Goal: Task Accomplishment & Management: Use online tool/utility

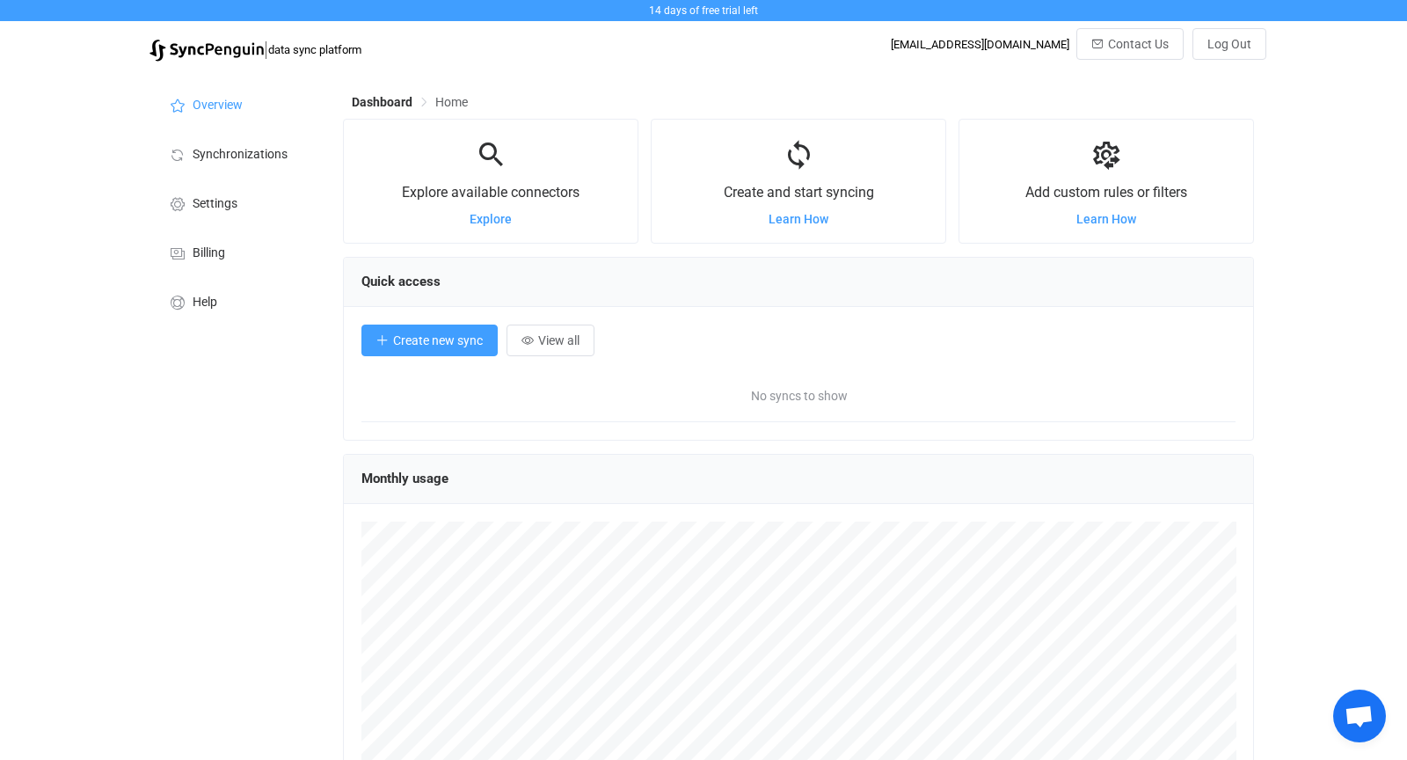
click at [446, 343] on span "Create new sync" at bounding box center [438, 340] width 90 height 14
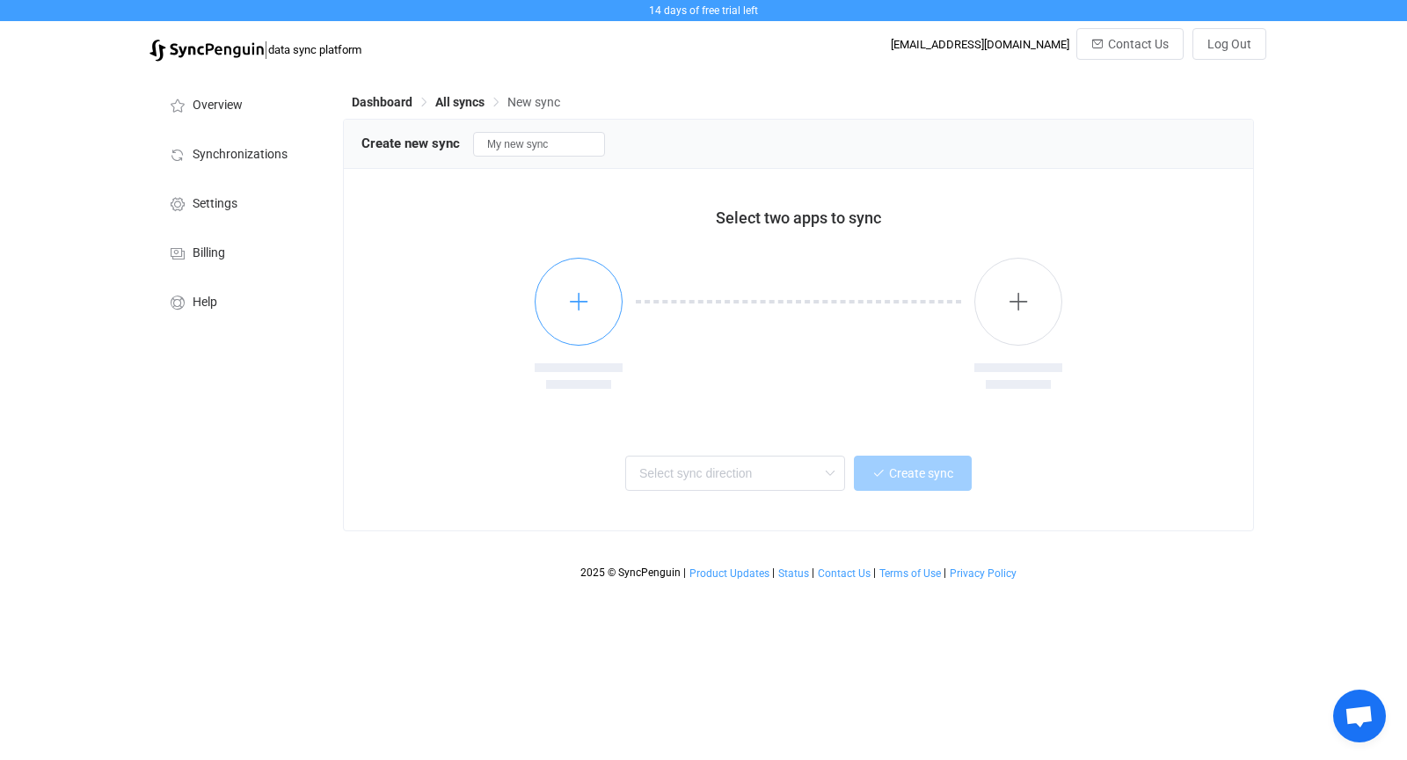
click at [580, 300] on icon "button" at bounding box center [579, 301] width 22 height 22
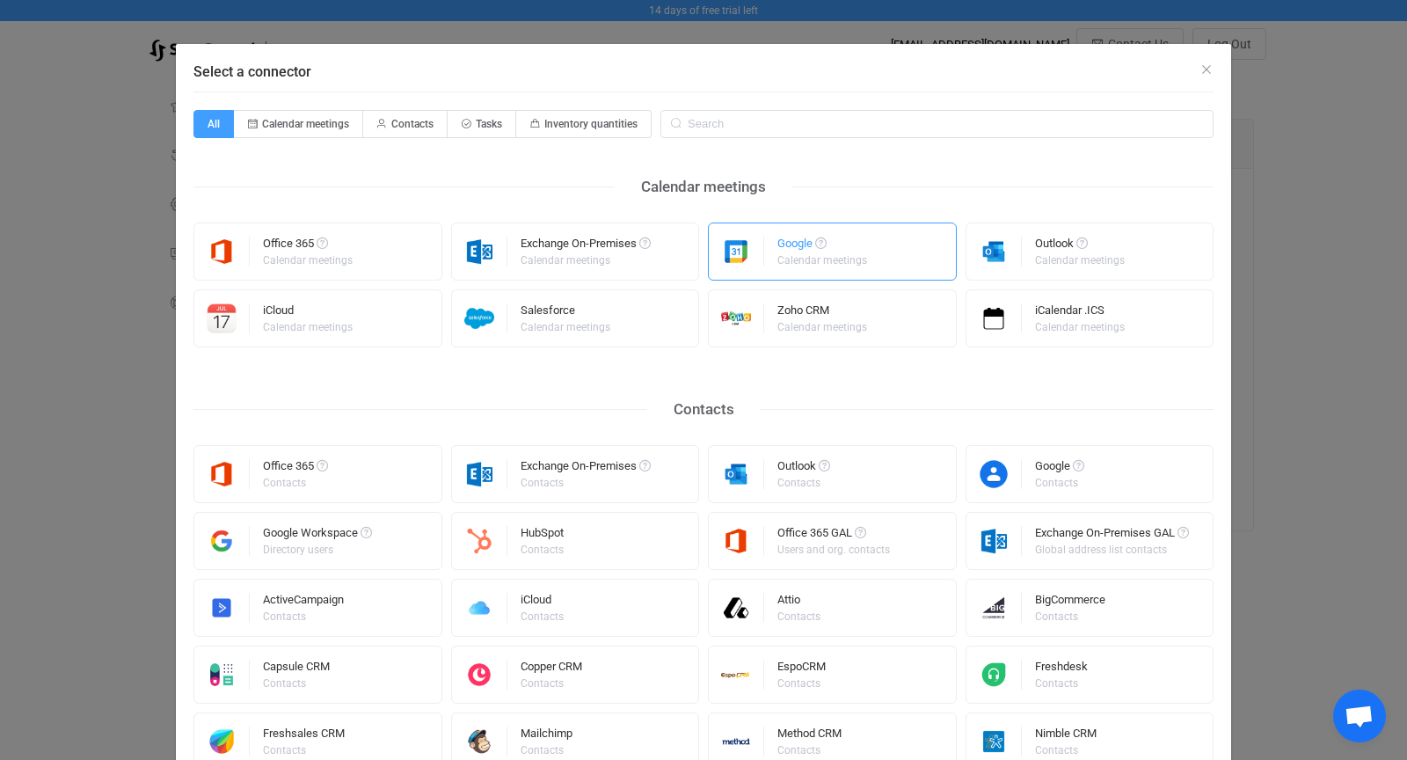
click at [794, 239] on div "Google" at bounding box center [823, 246] width 92 height 18
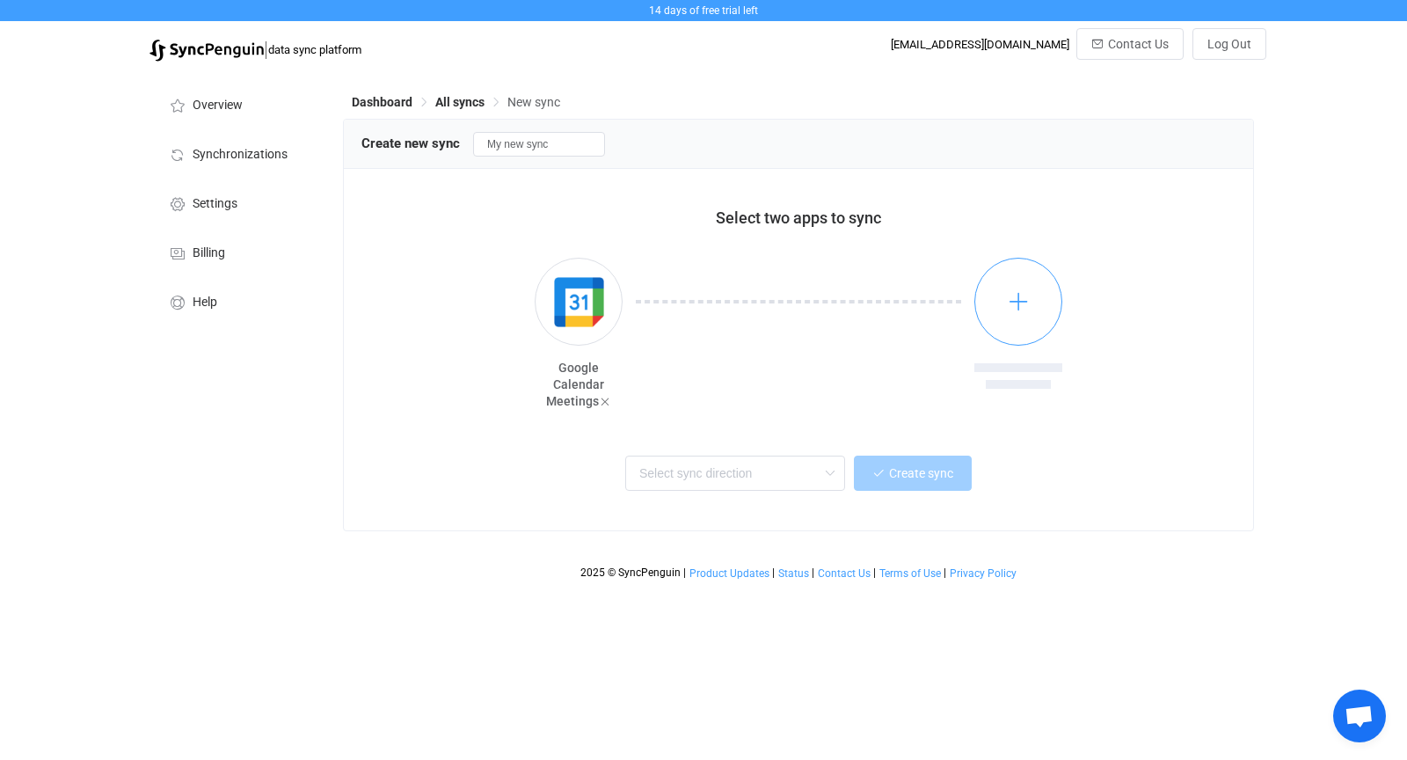
click at [1020, 299] on icon "button" at bounding box center [1019, 301] width 22 height 22
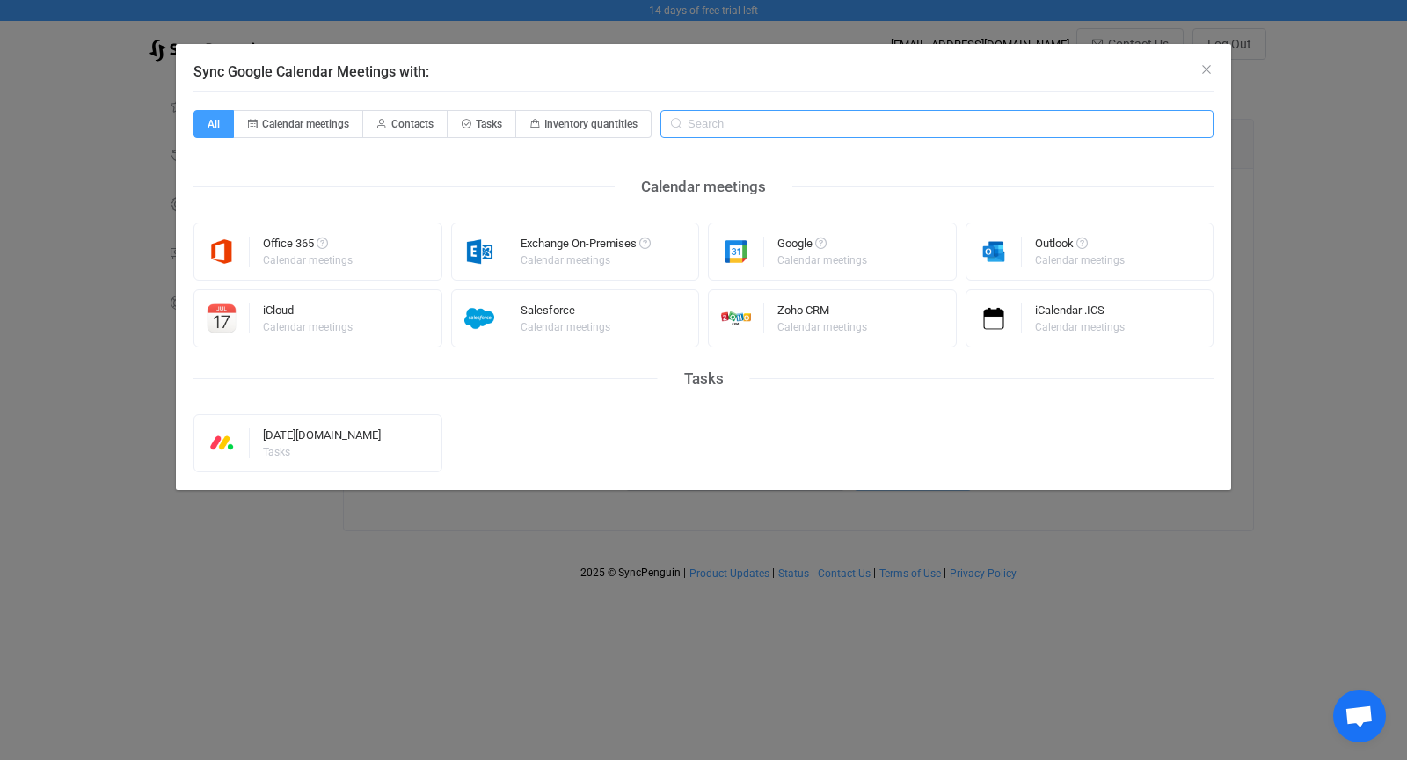
click at [743, 125] on input "Sync Google Calendar Meetings with:" at bounding box center [936, 124] width 553 height 28
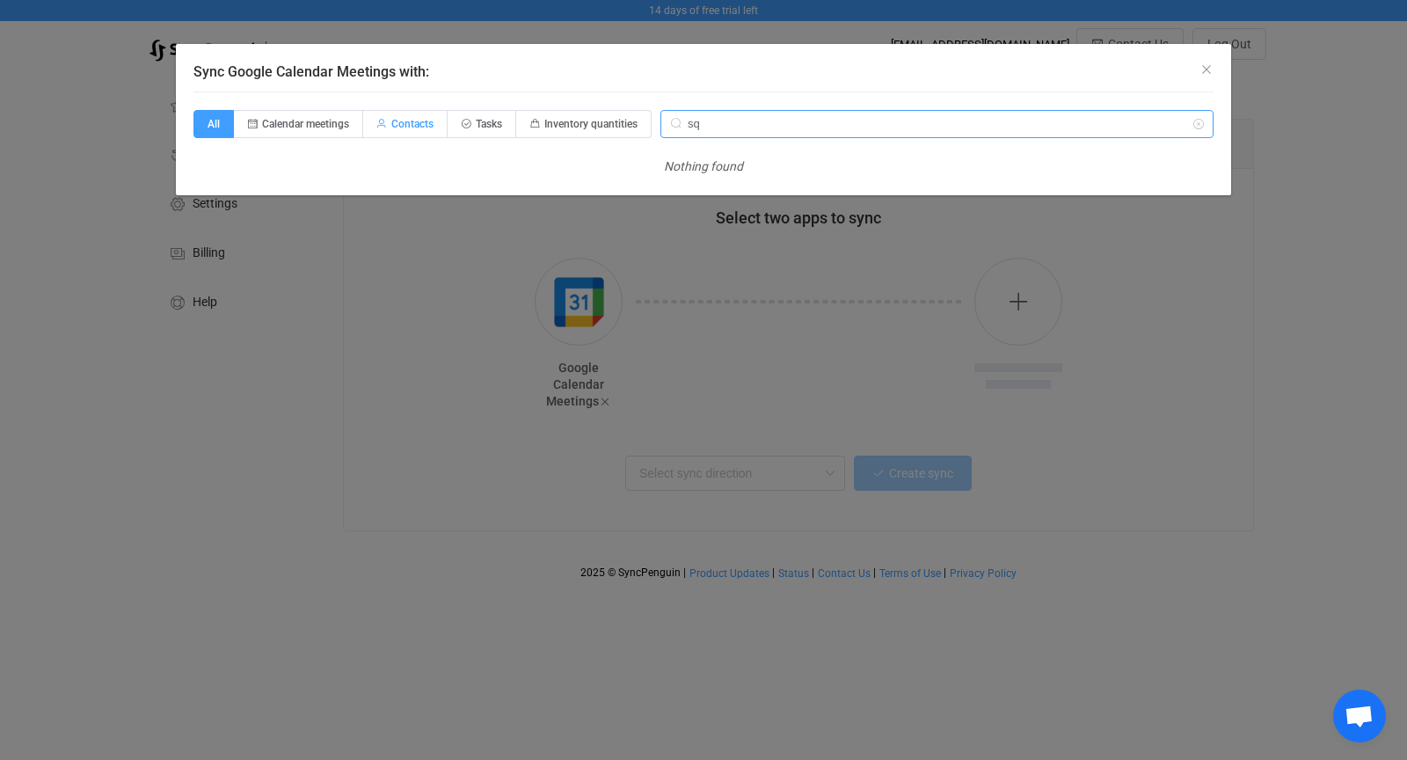
type input "sq"
click at [408, 126] on span "Contacts" at bounding box center [412, 124] width 42 height 12
click at [379, 124] on input "Contacts" at bounding box center [373, 118] width 11 height 11
radio input "true"
radio input "false"
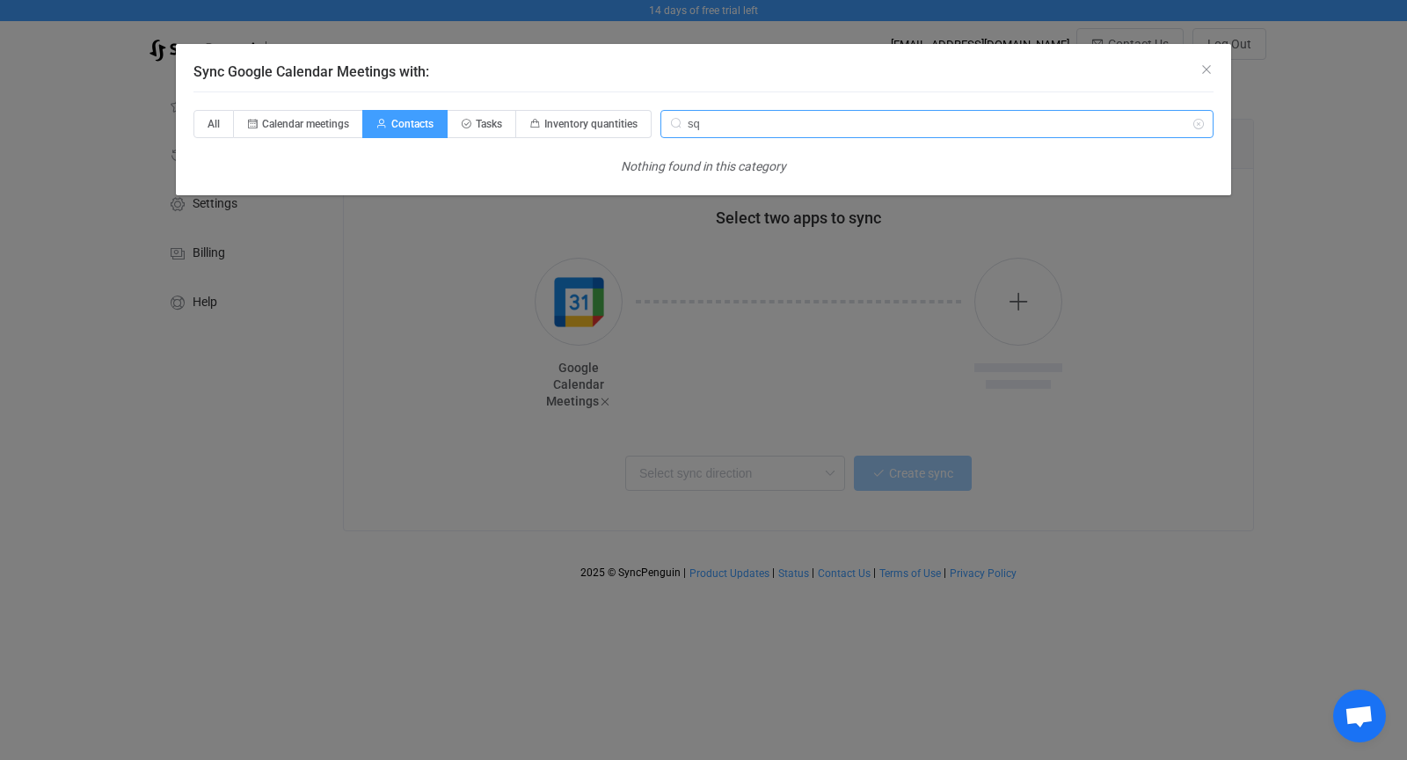
click at [719, 126] on input "sq" at bounding box center [936, 124] width 553 height 28
type input "s"
click at [1204, 67] on icon "Close" at bounding box center [1207, 69] width 14 height 14
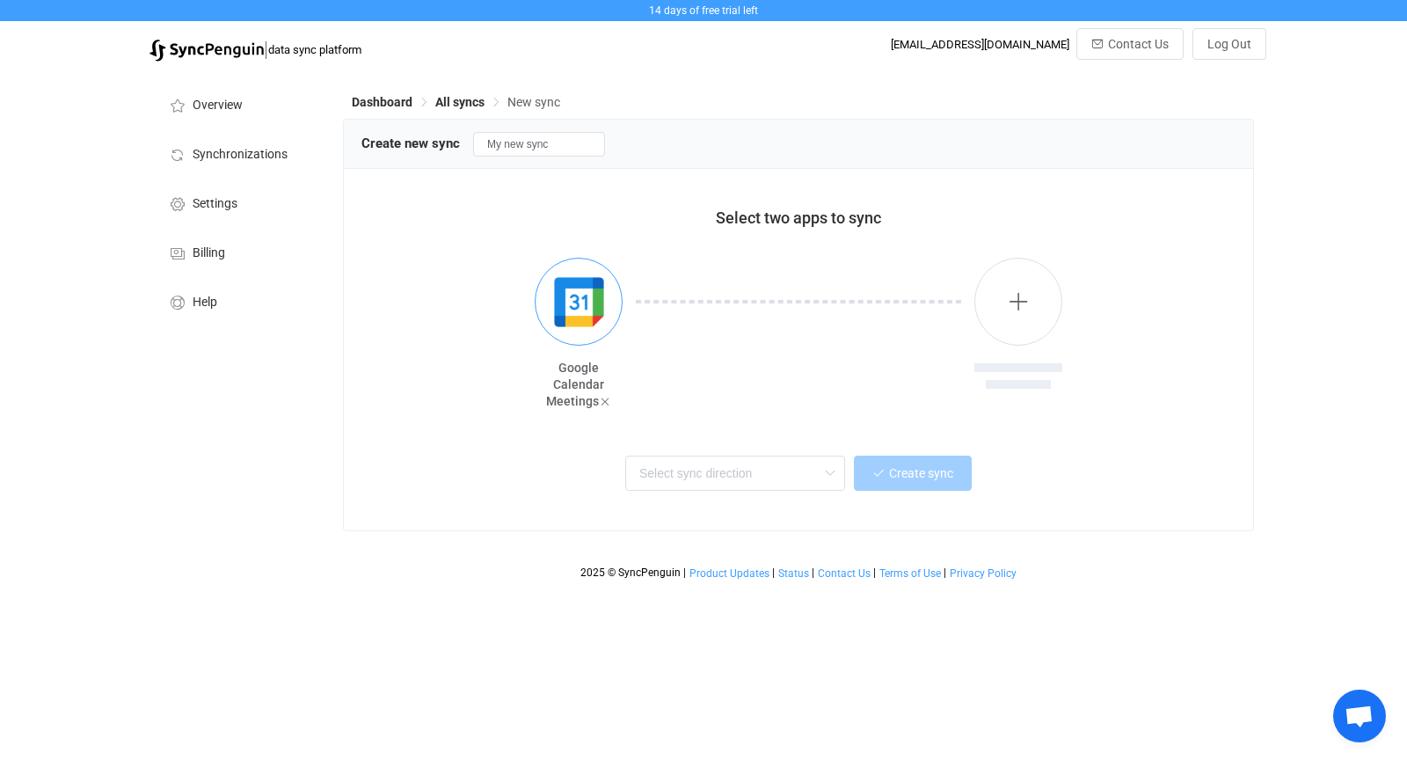
click at [571, 319] on img "button" at bounding box center [579, 302] width 66 height 66
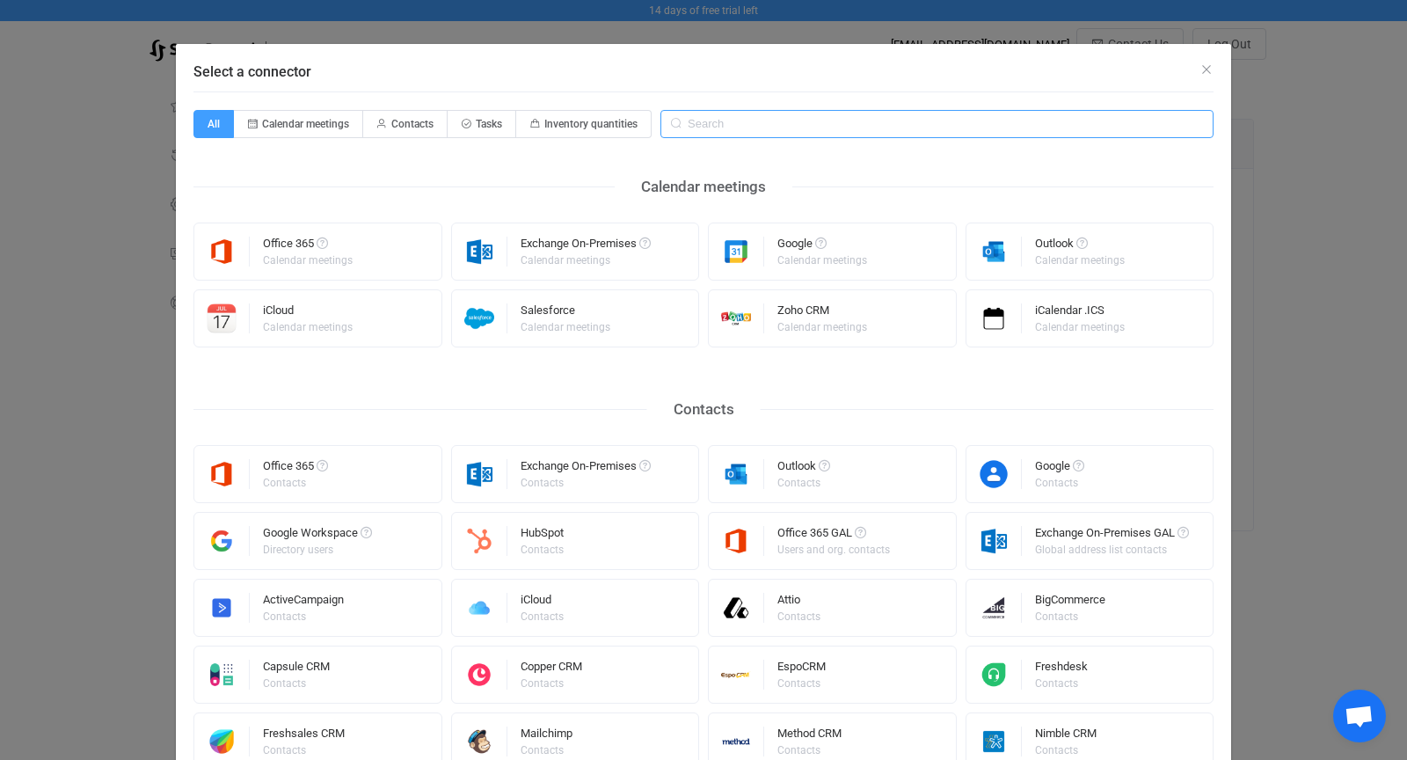
click at [785, 126] on input "Select a connector" at bounding box center [936, 124] width 553 height 28
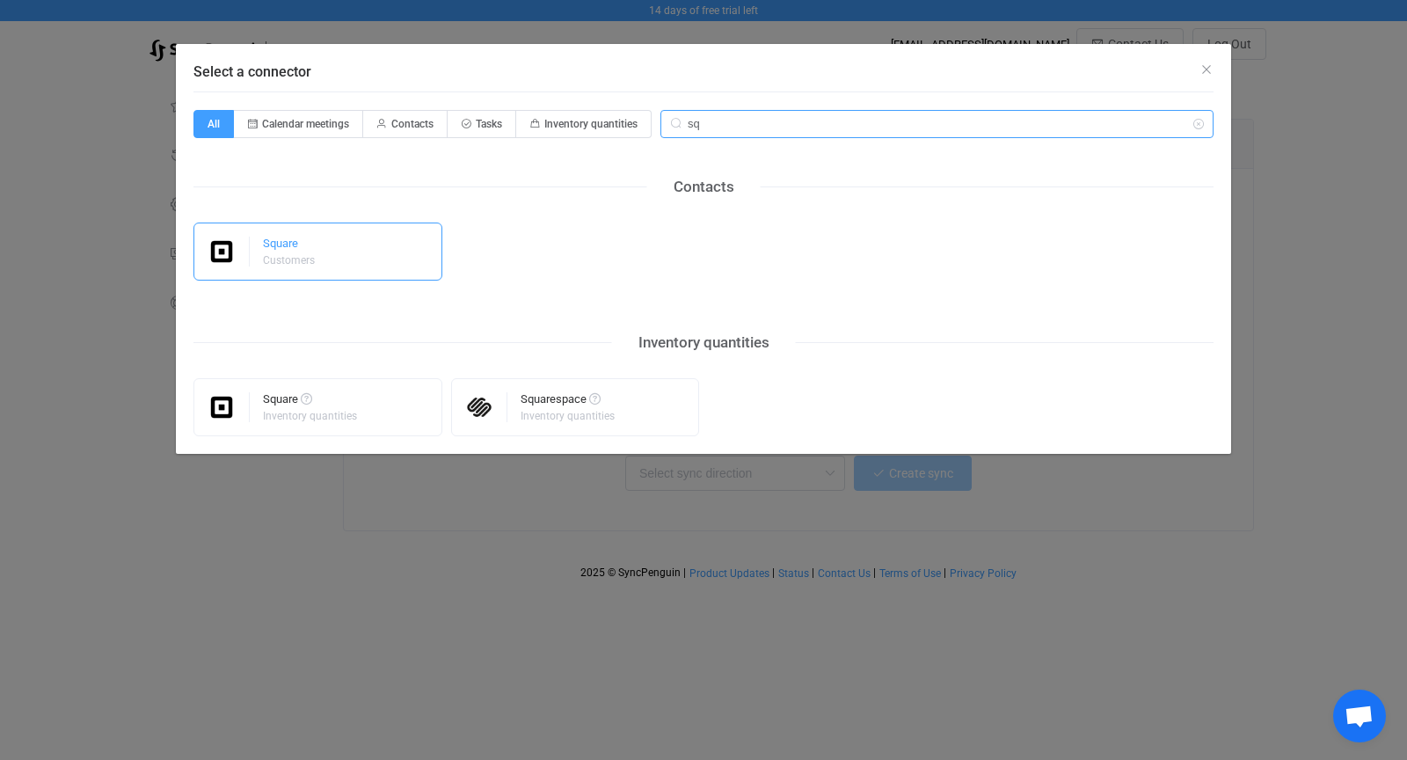
type input "sq"
click at [313, 252] on div "Square" at bounding box center [290, 246] width 55 height 18
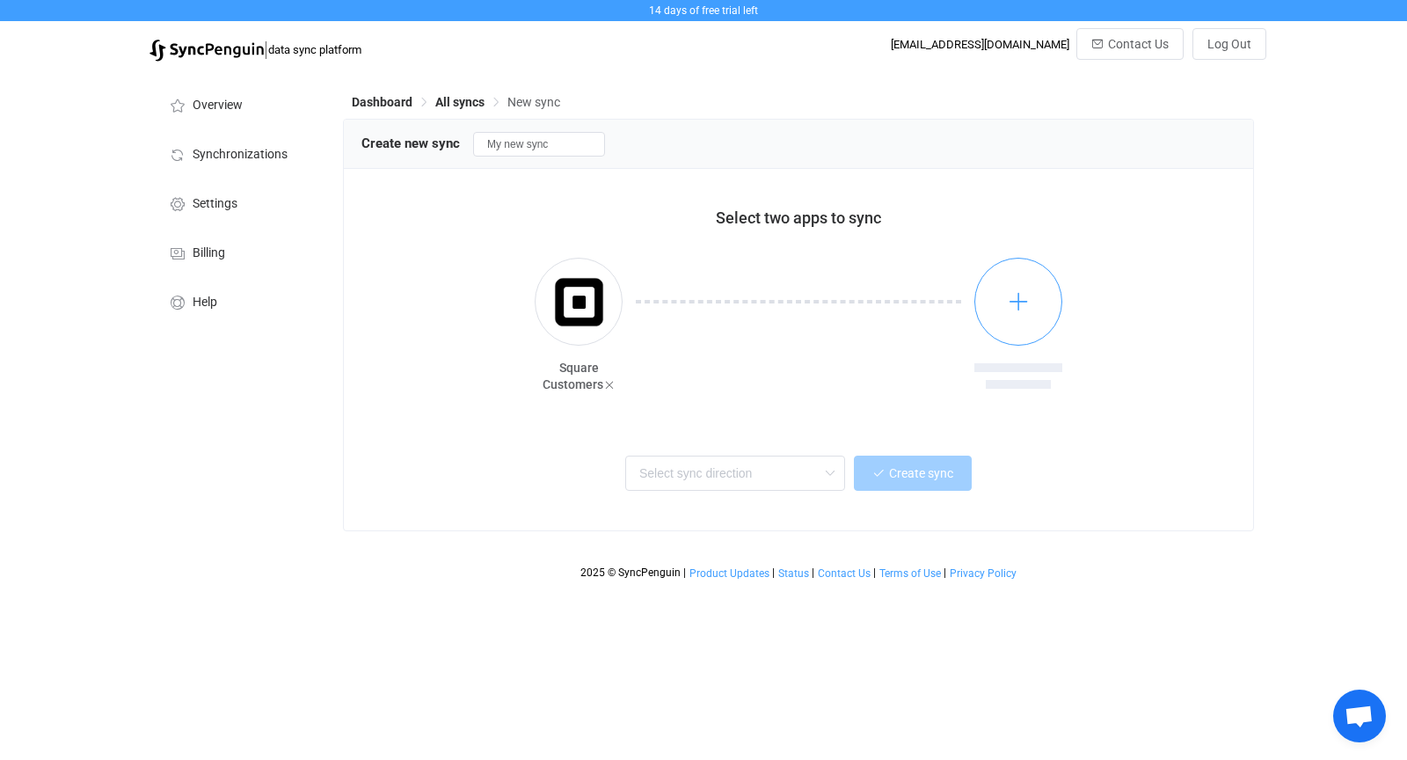
click at [1023, 288] on button "button" at bounding box center [1018, 302] width 88 height 88
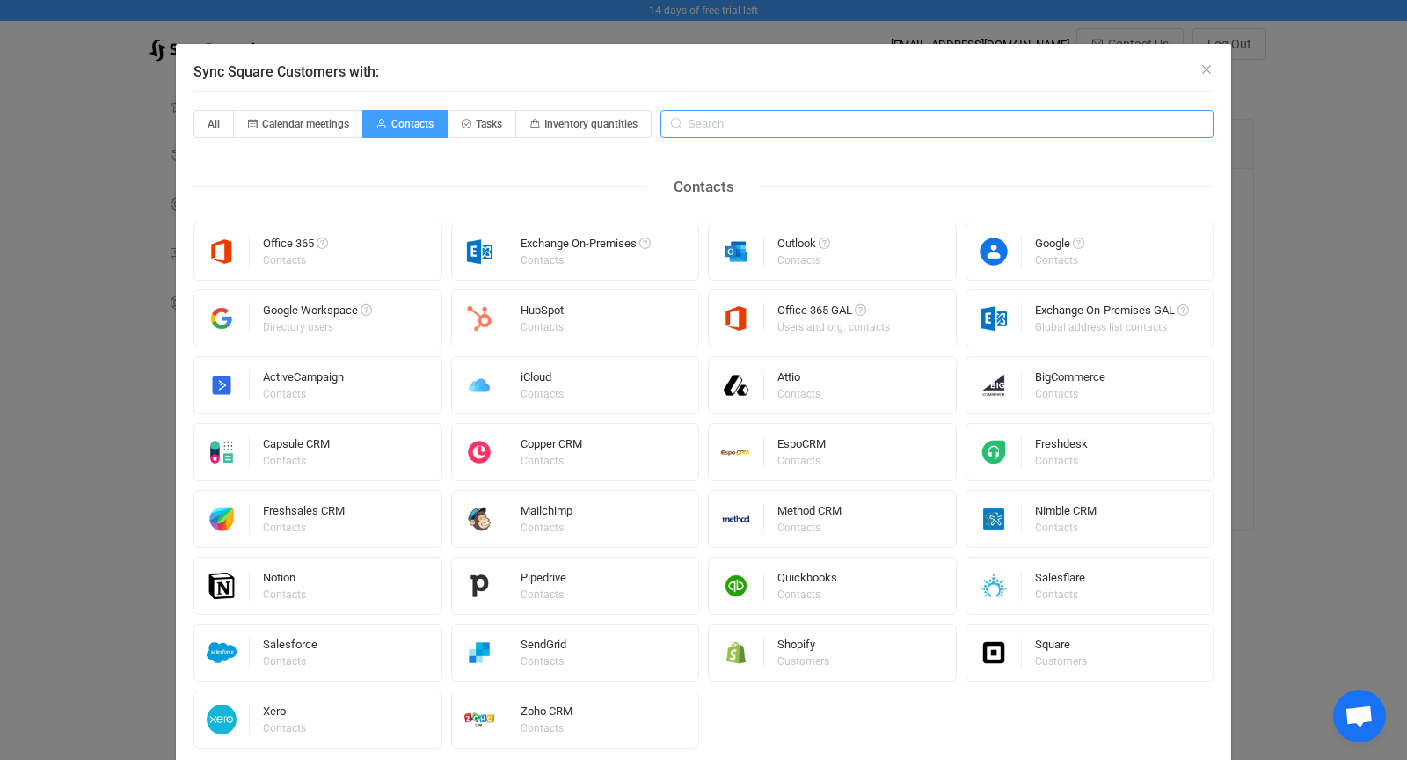
click at [785, 126] on input "Sync Square Customers with:" at bounding box center [936, 124] width 553 height 28
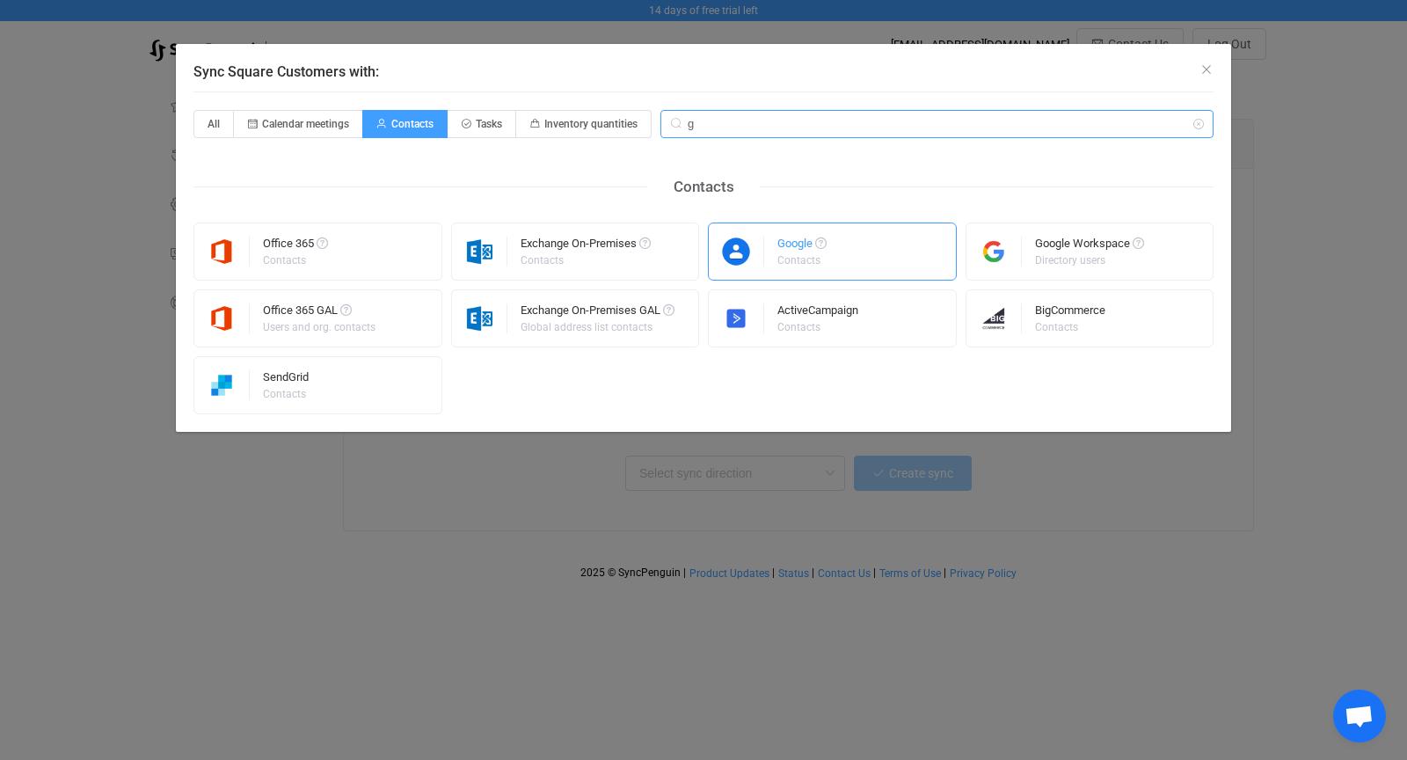
type input "g"
click at [840, 248] on div "Google Contacts" at bounding box center [832, 252] width 249 height 58
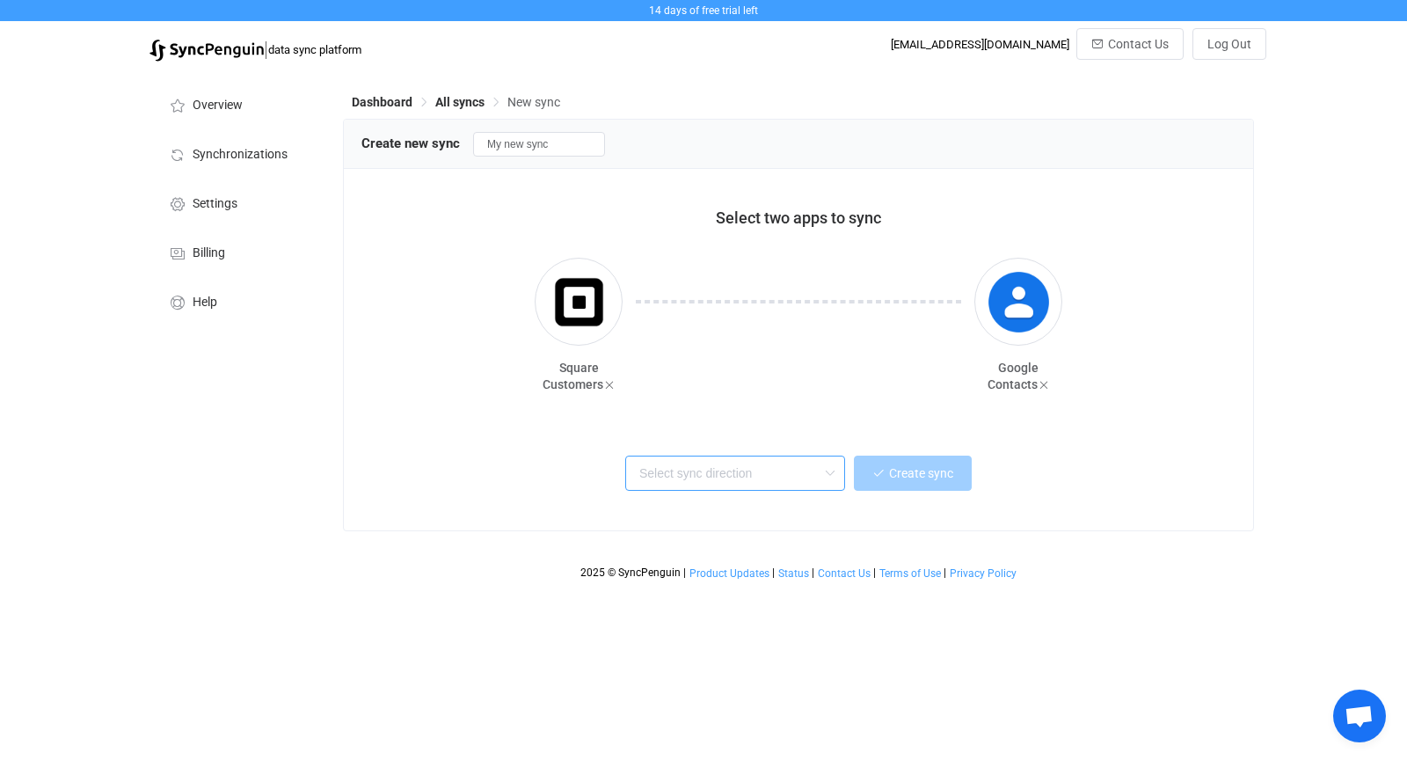
click at [746, 477] on input "text" at bounding box center [735, 473] width 220 height 35
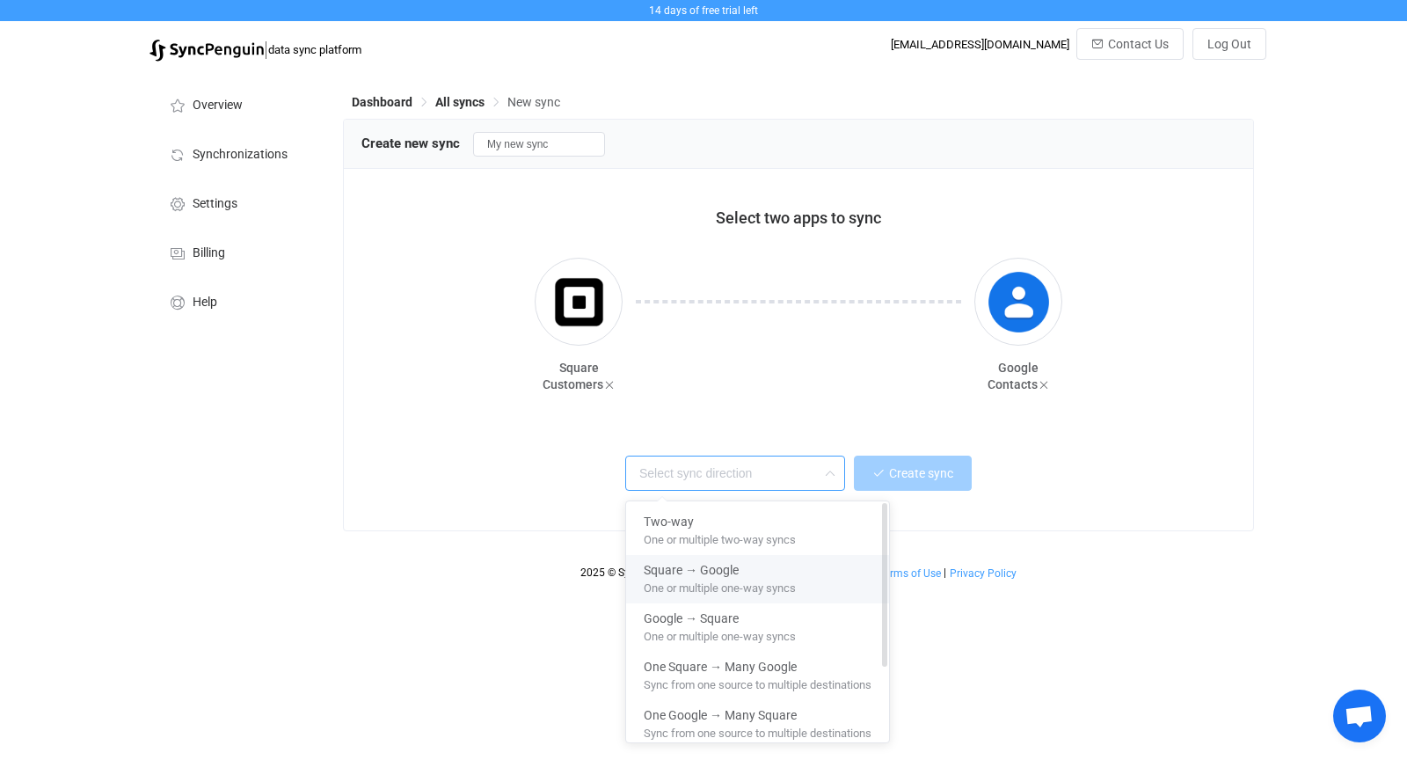
click at [755, 570] on div "Square → Google" at bounding box center [758, 567] width 228 height 24
type input "Square → Google"
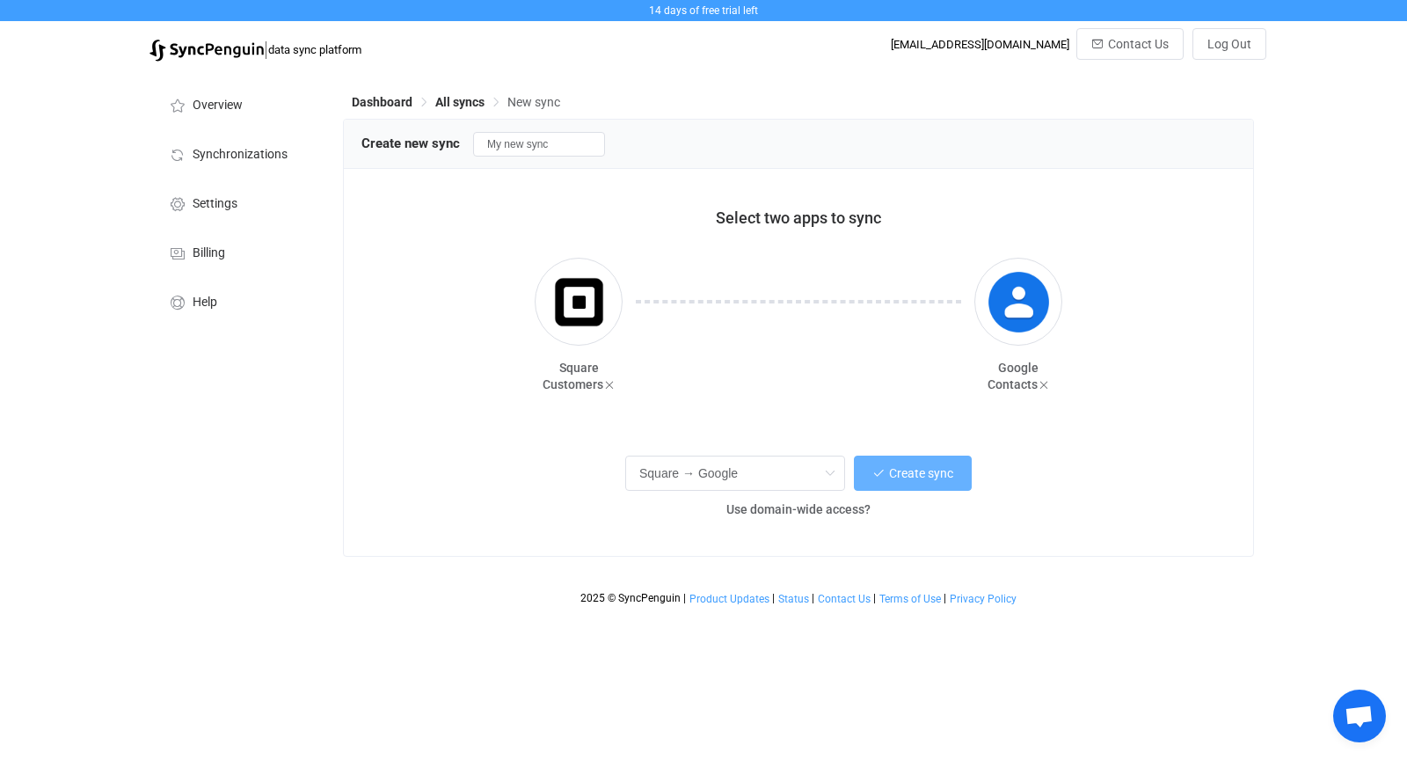
click at [935, 470] on span "Create sync" at bounding box center [921, 473] width 64 height 14
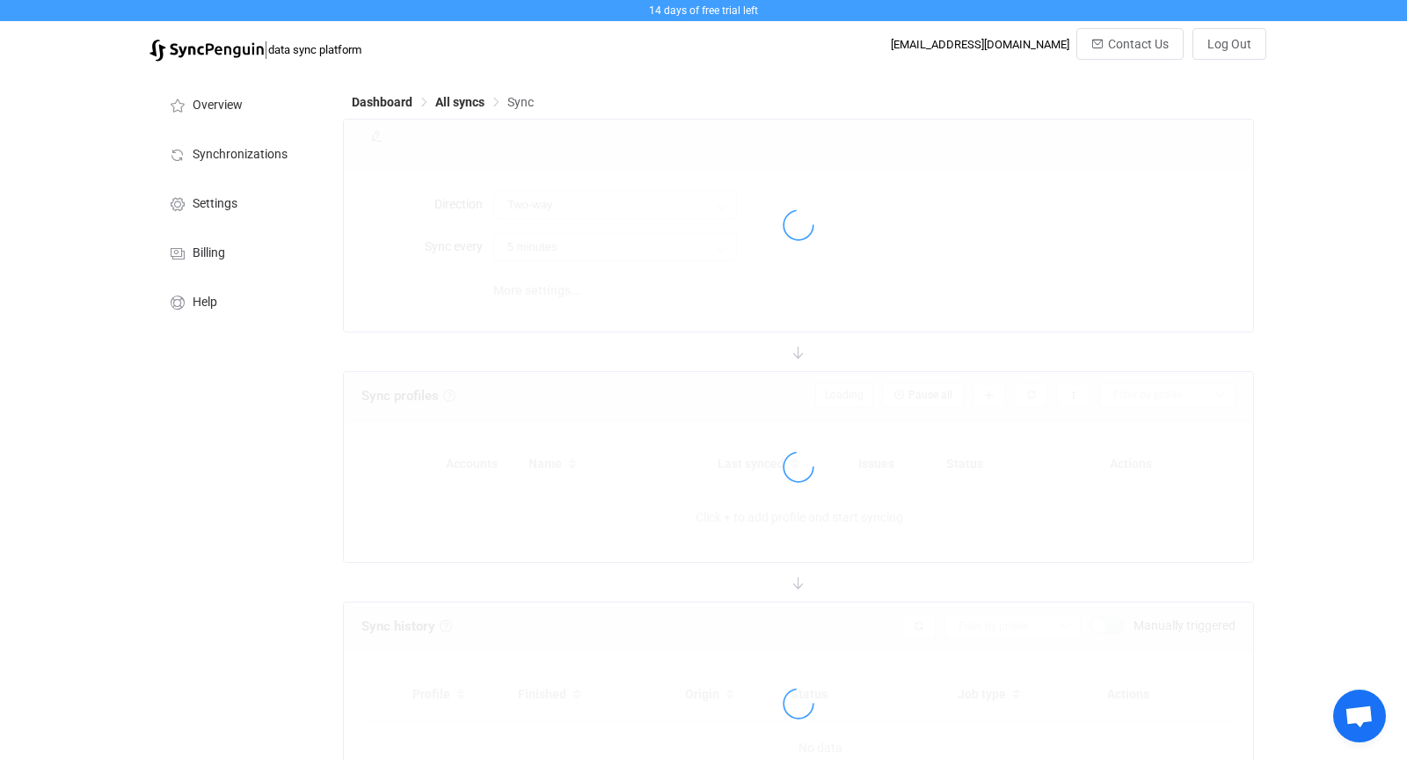
type input "Square → Google"
type input "10 minutes"
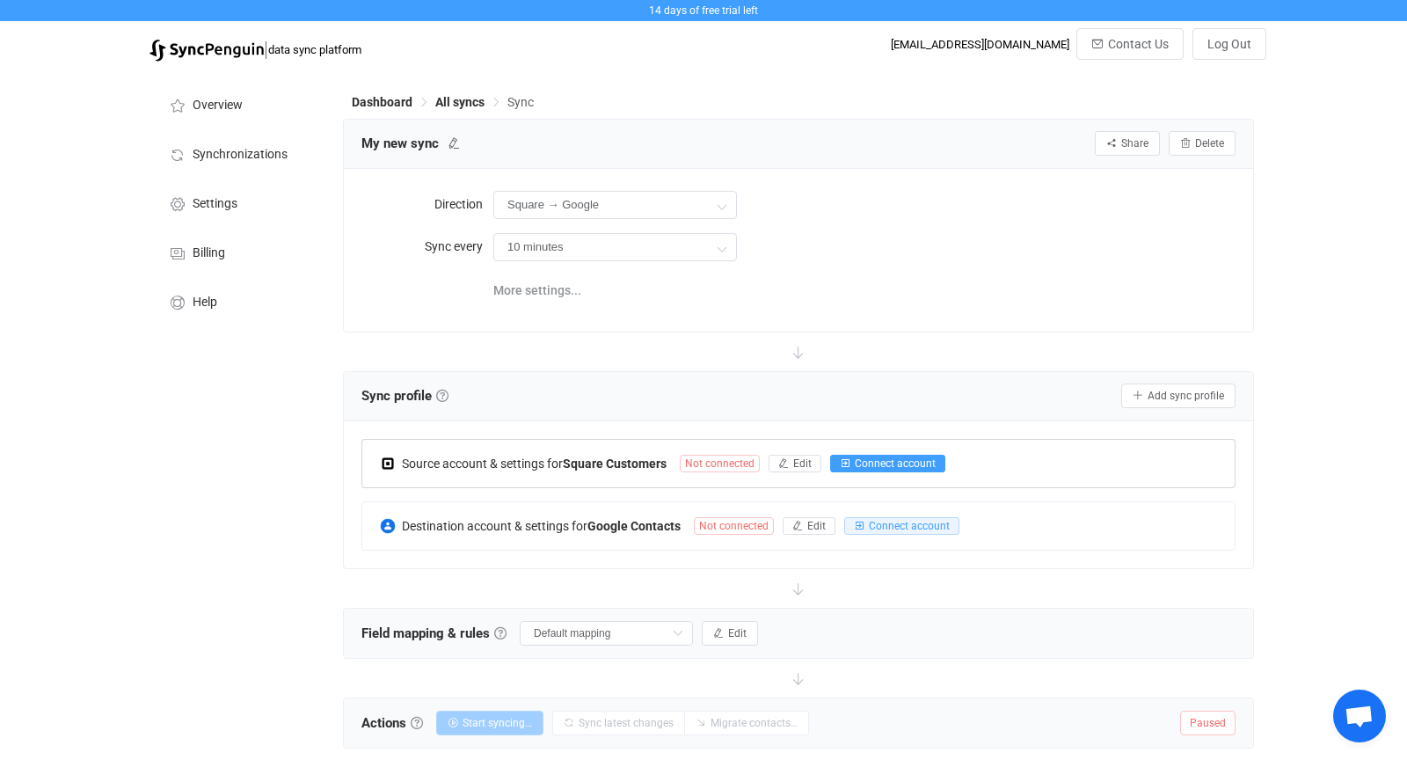
click at [904, 459] on span "Connect account" at bounding box center [895, 463] width 81 height 12
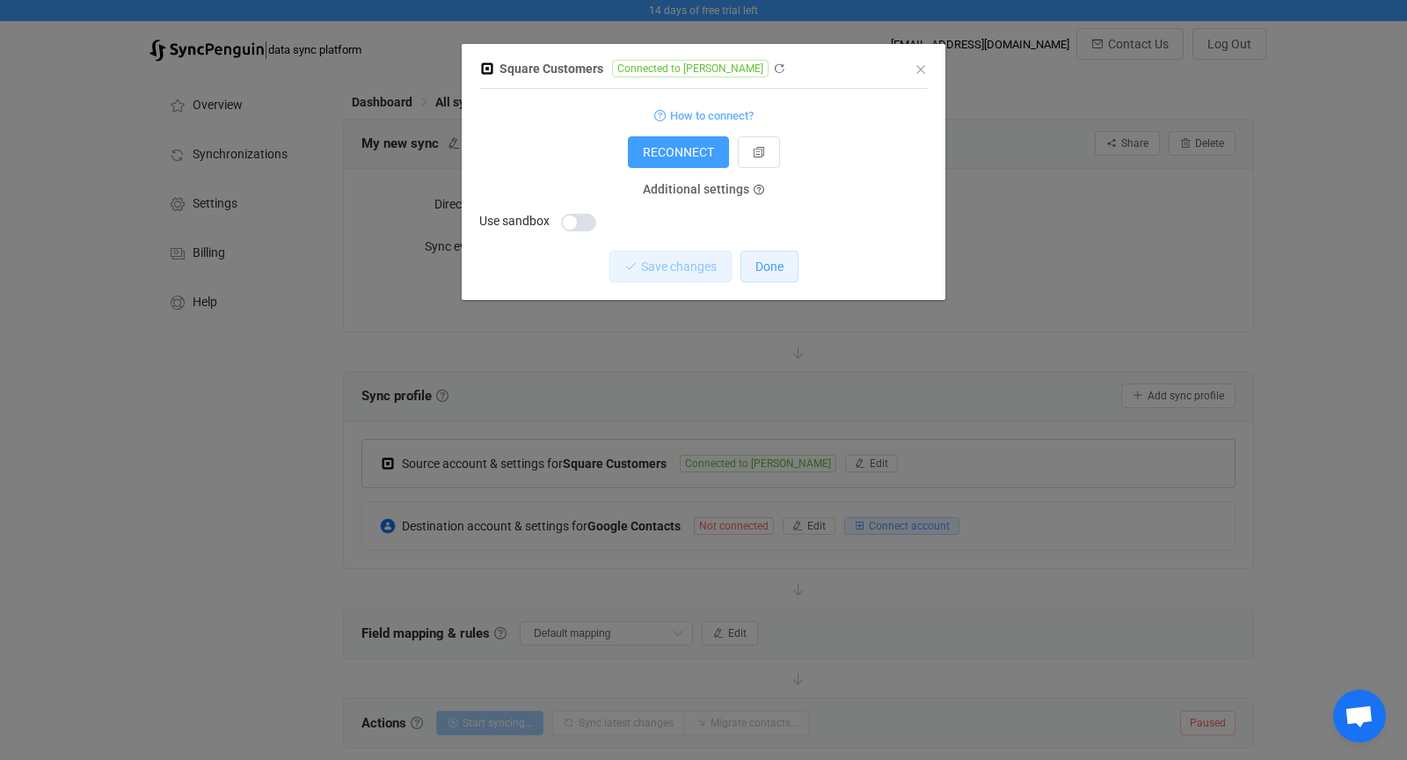
click at [775, 266] on span "Done" at bounding box center [769, 266] width 28 height 14
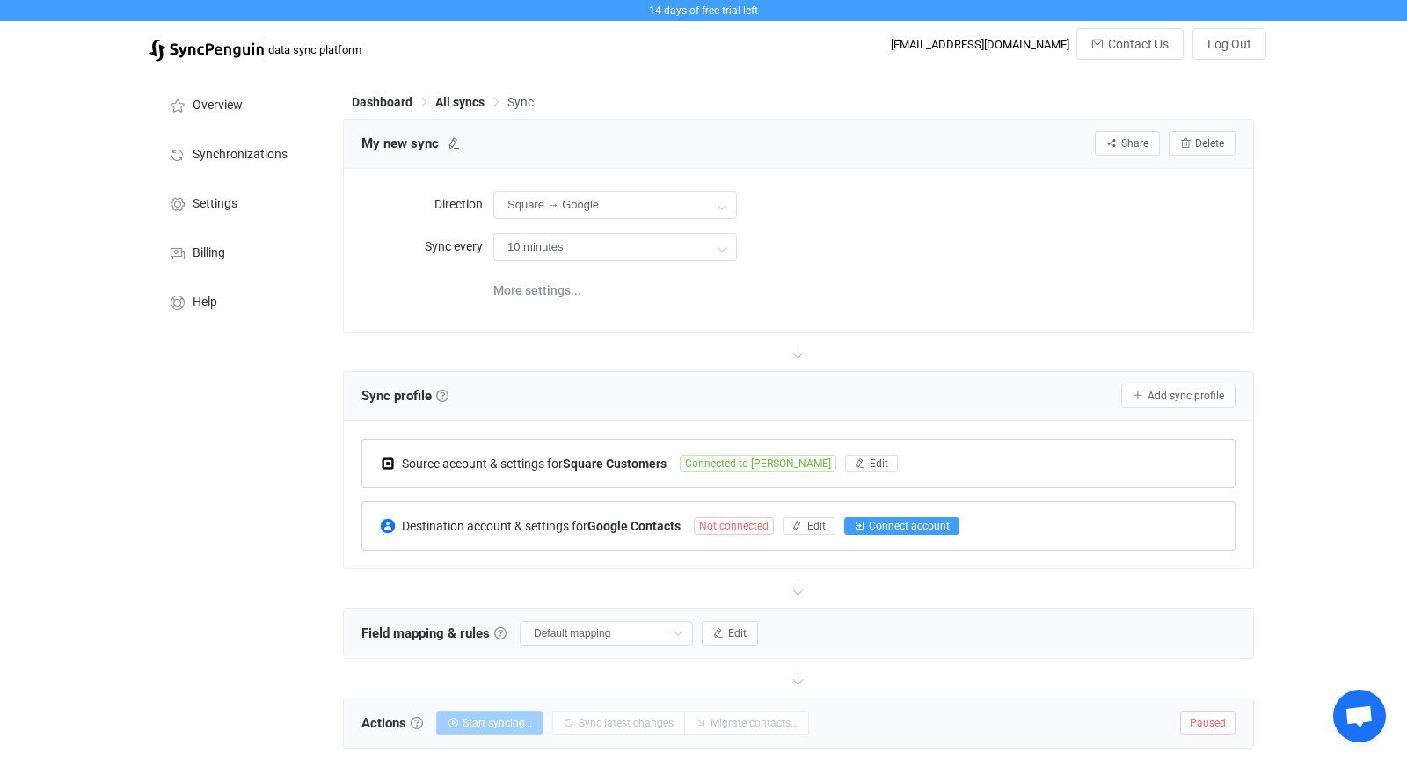
click at [905, 520] on span "Connect account" at bounding box center [909, 526] width 81 height 12
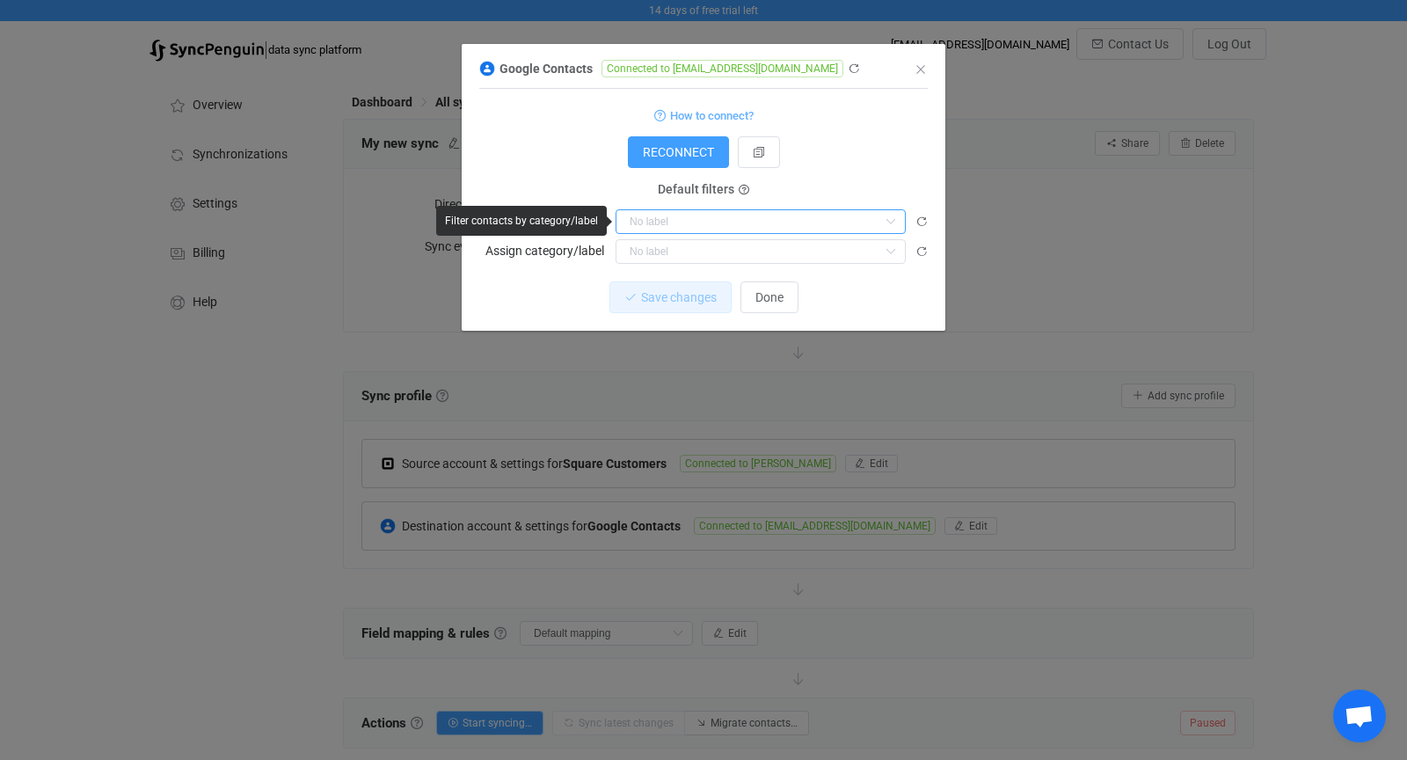
click at [673, 219] on input "dialog" at bounding box center [761, 221] width 290 height 25
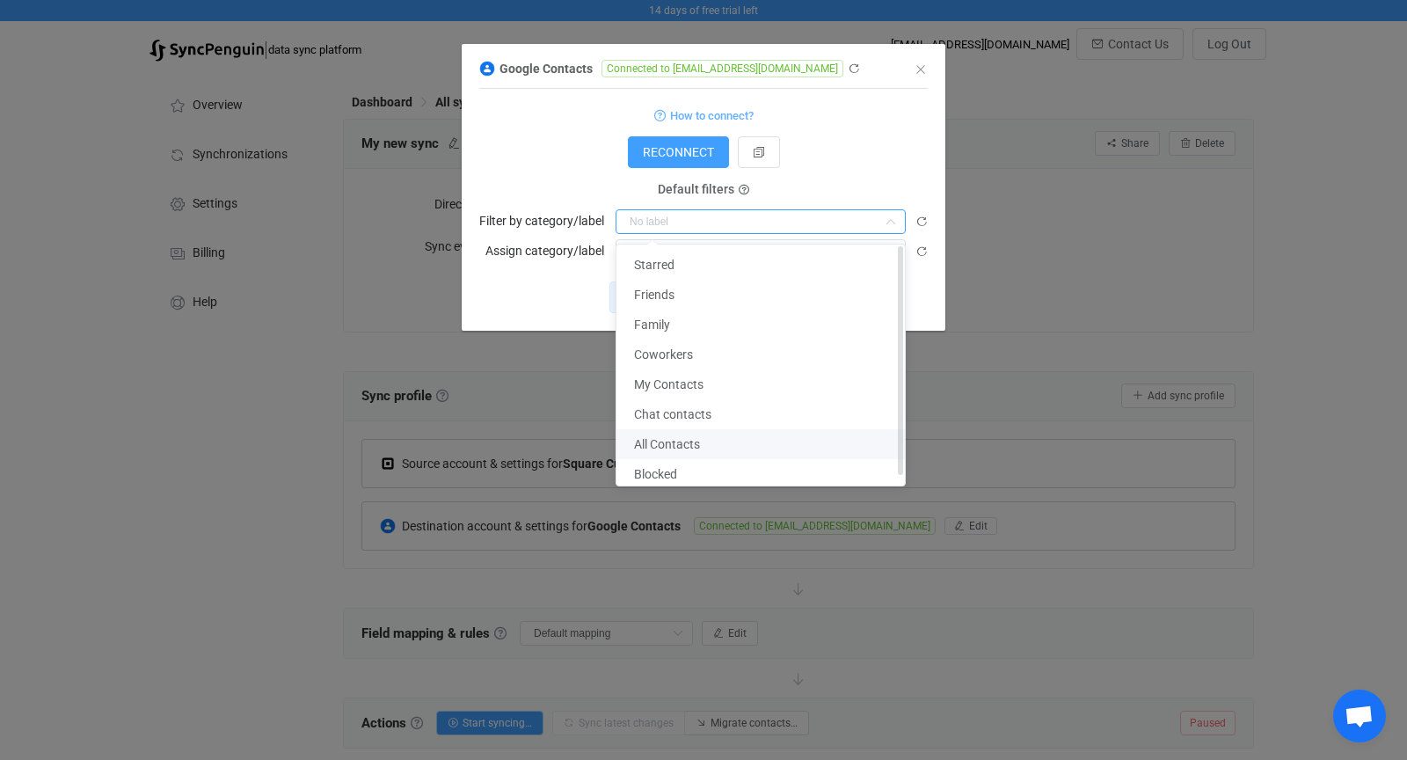
click at [677, 449] on span "All Contacts" at bounding box center [667, 444] width 66 height 14
type input "All Contacts"
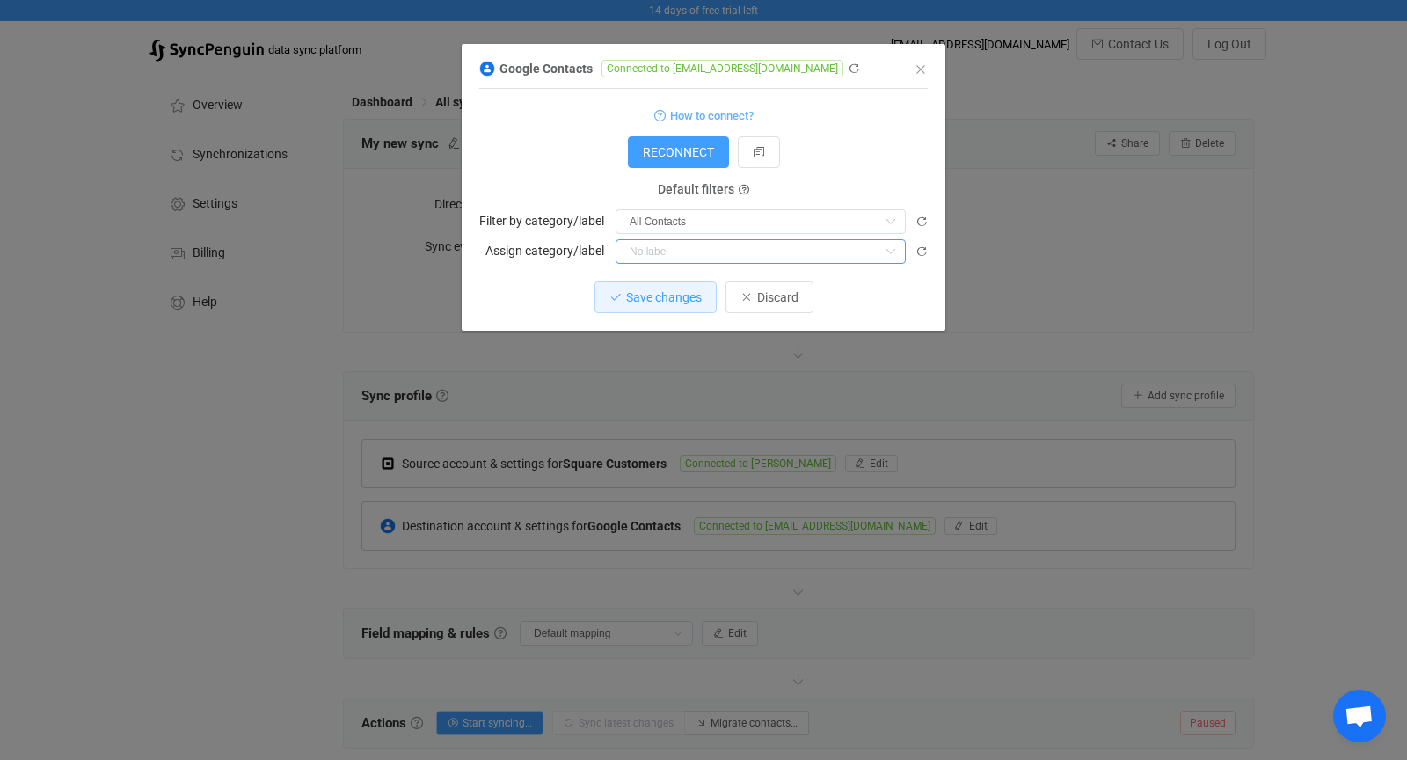
click at [651, 256] on input "dialog" at bounding box center [761, 251] width 290 height 25
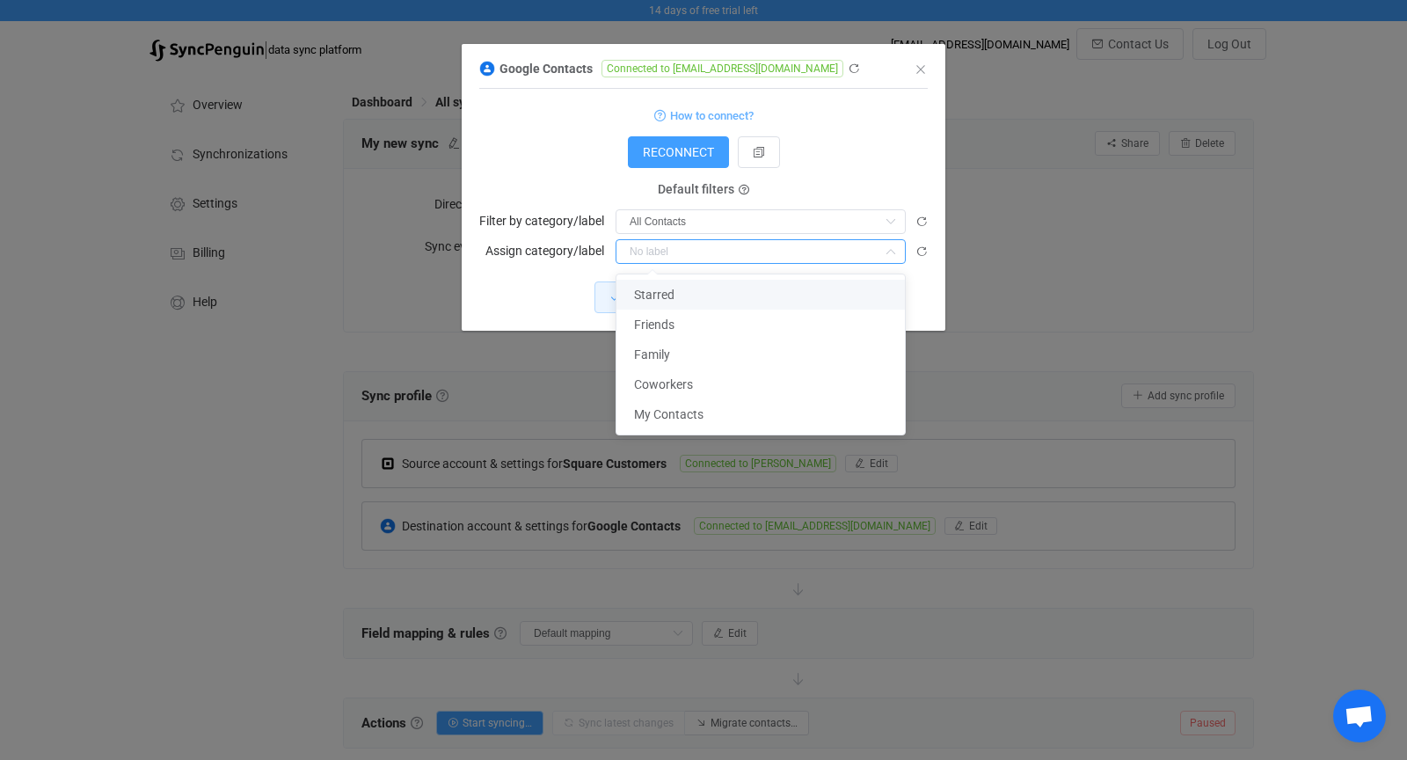
click at [524, 277] on div "1 { { "refreshToken": "***", "accessToken": "***", "labelId": "contactGroups/al…" at bounding box center [703, 210] width 449 height 242
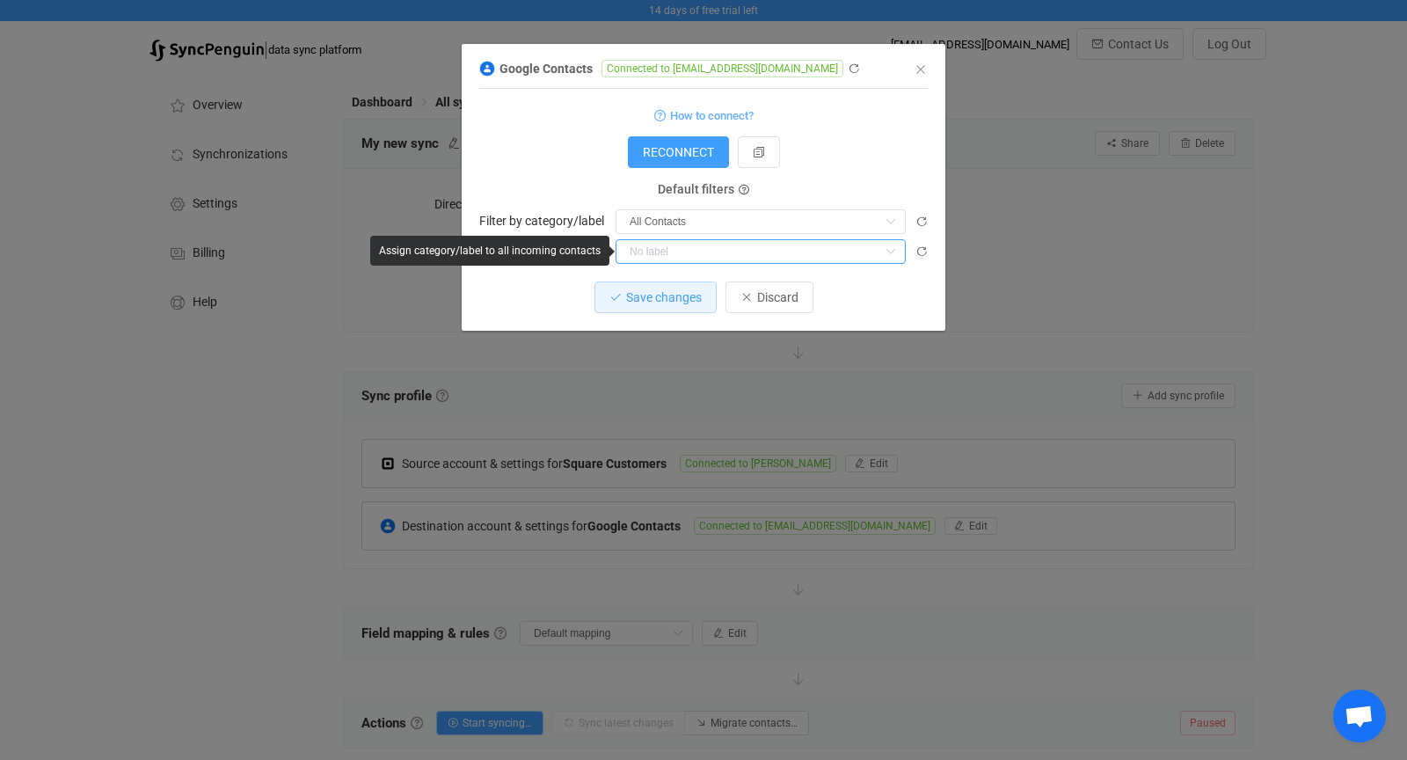
click at [699, 256] on input "dialog" at bounding box center [761, 251] width 290 height 25
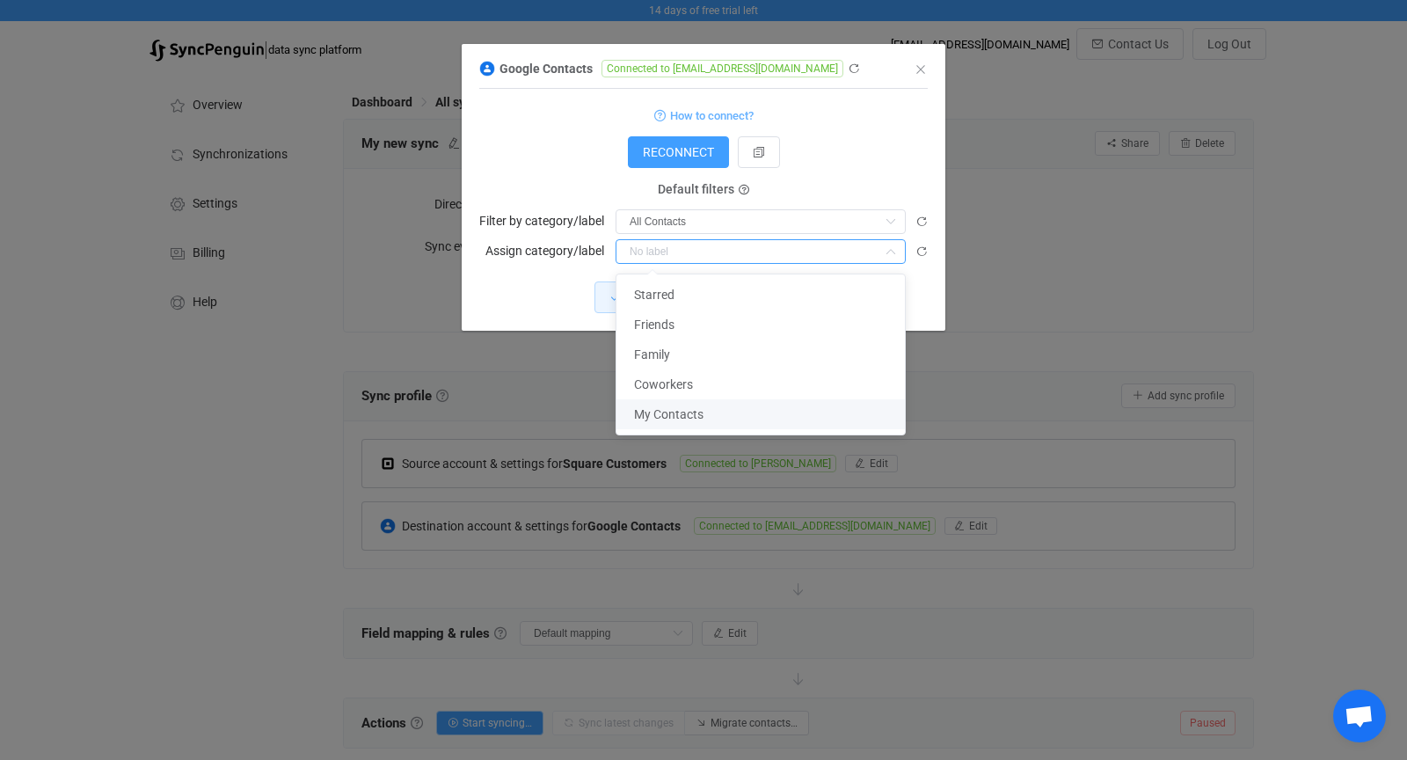
click at [697, 412] on span "My Contacts" at bounding box center [668, 414] width 69 height 14
type input "My Contacts"
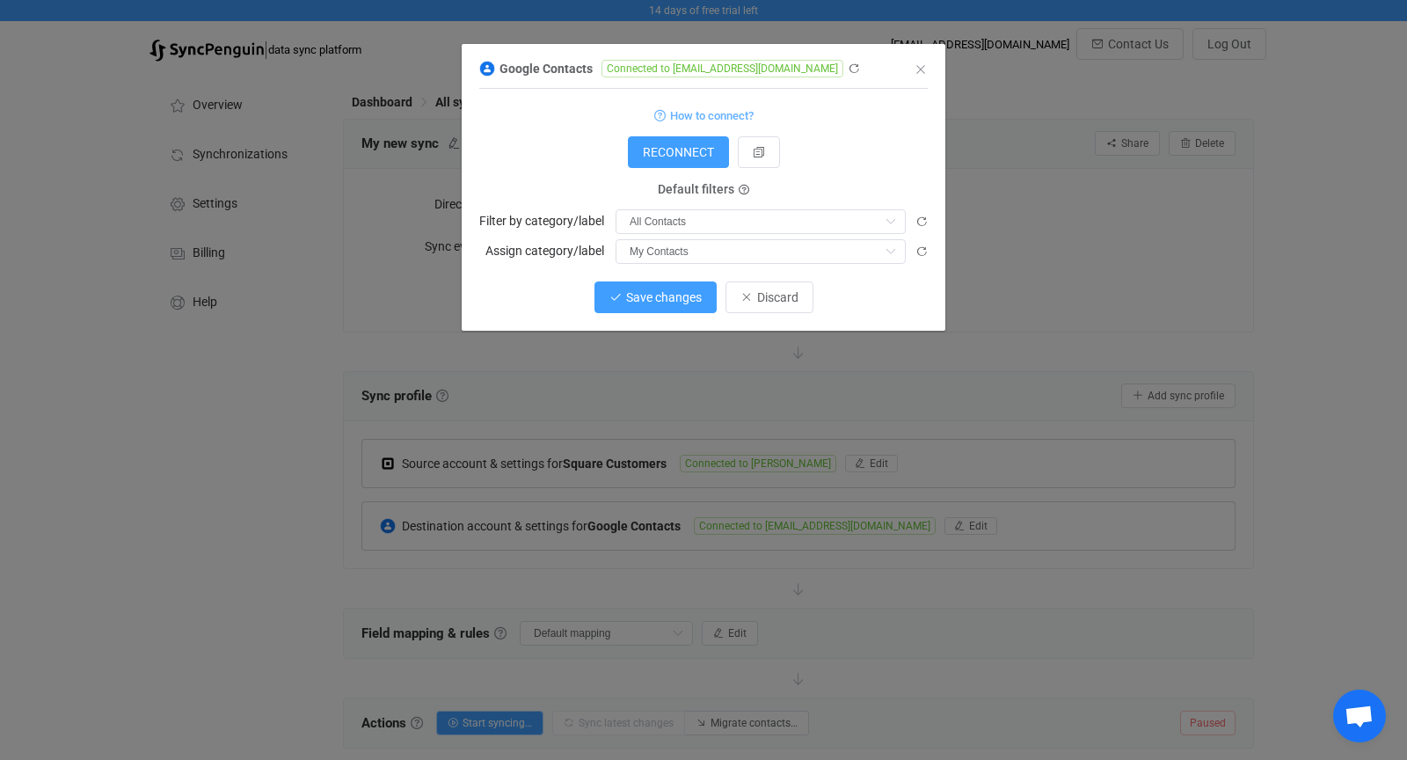
click at [675, 297] on span "Save changes" at bounding box center [664, 297] width 76 height 14
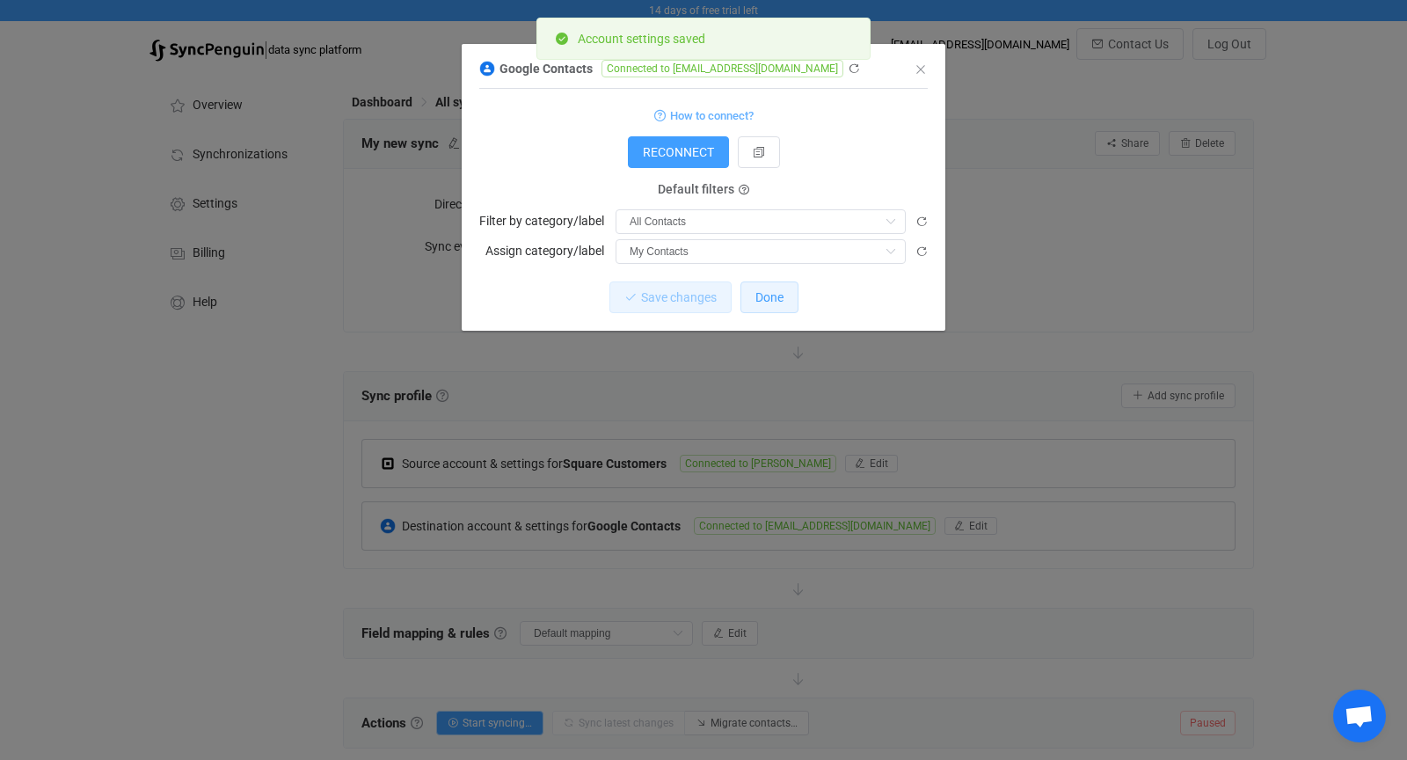
click at [768, 303] on span "Done" at bounding box center [769, 297] width 28 height 14
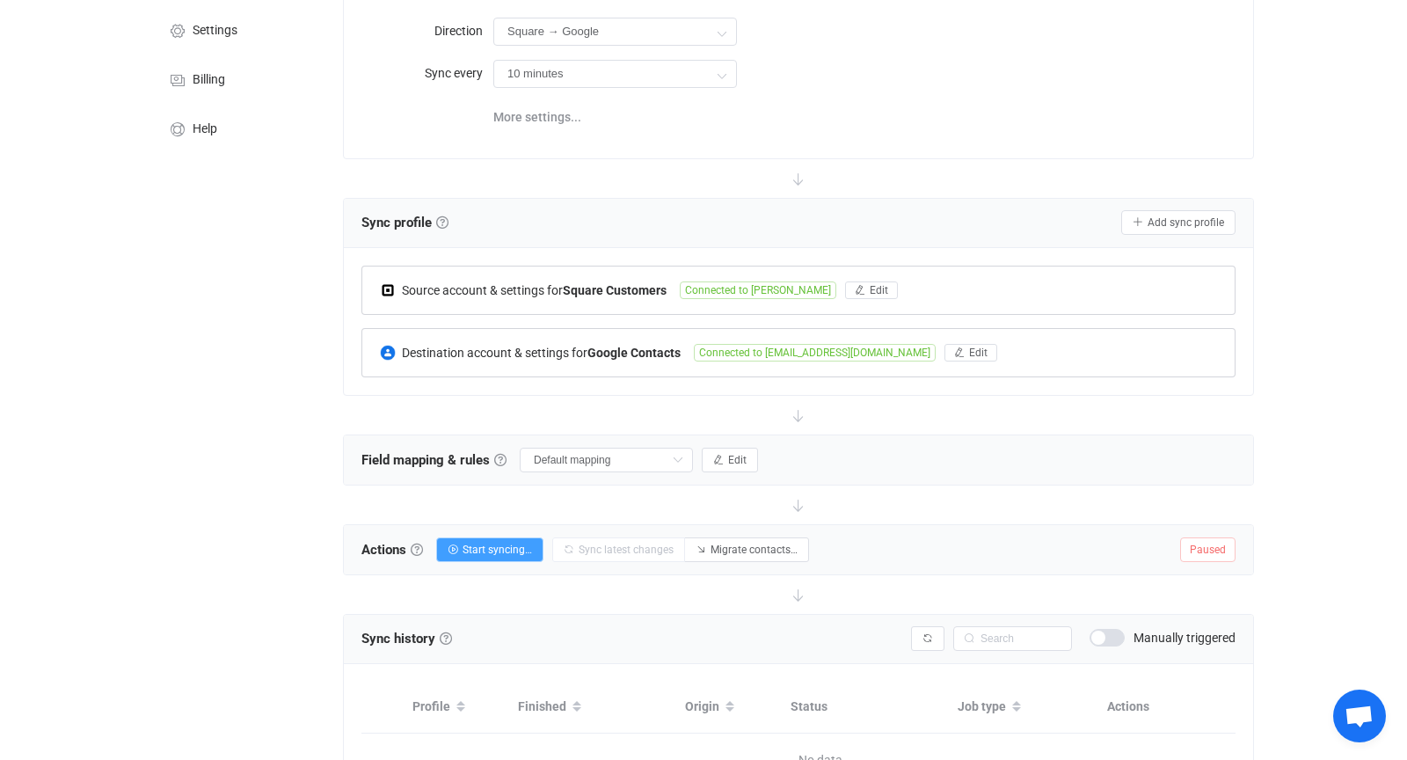
scroll to position [195, 0]
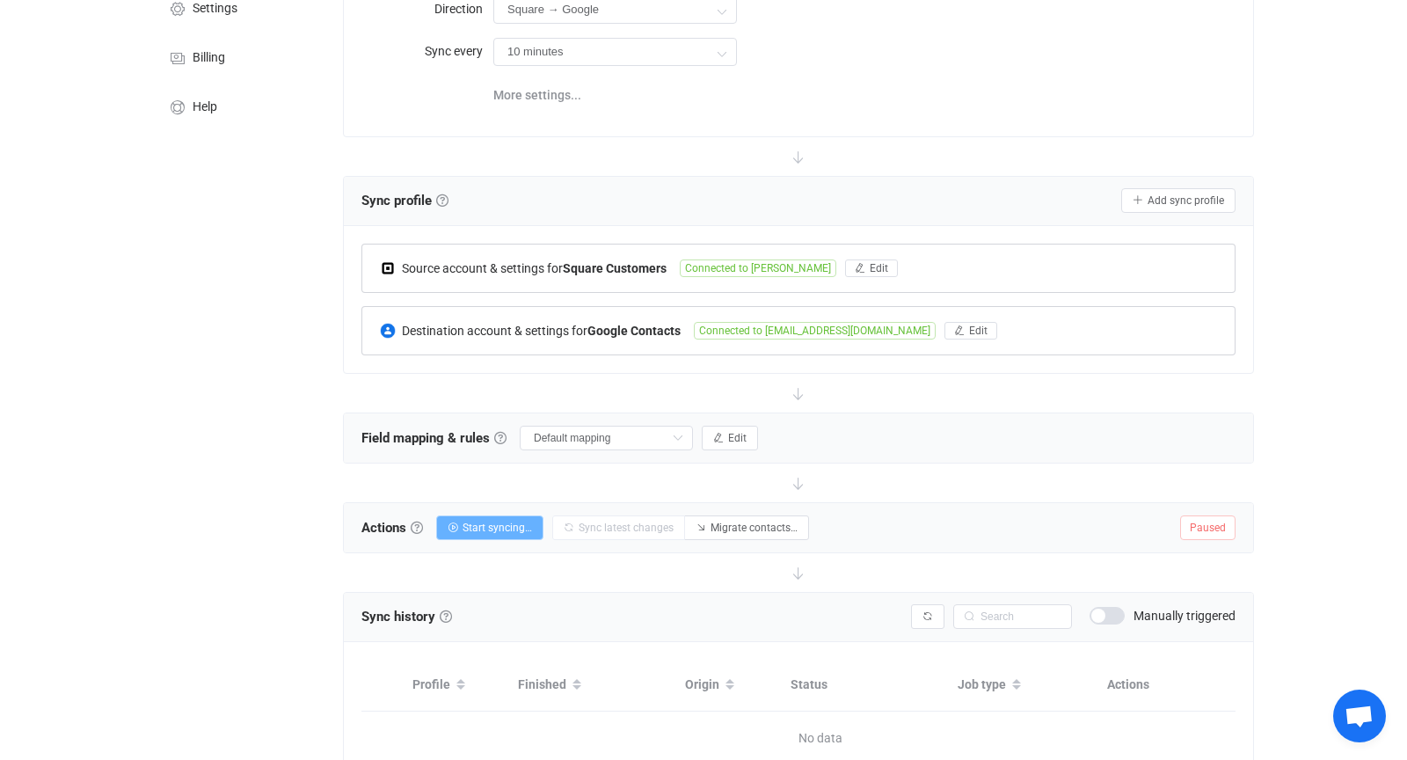
click at [496, 522] on span "Start syncing…" at bounding box center [497, 528] width 69 height 12
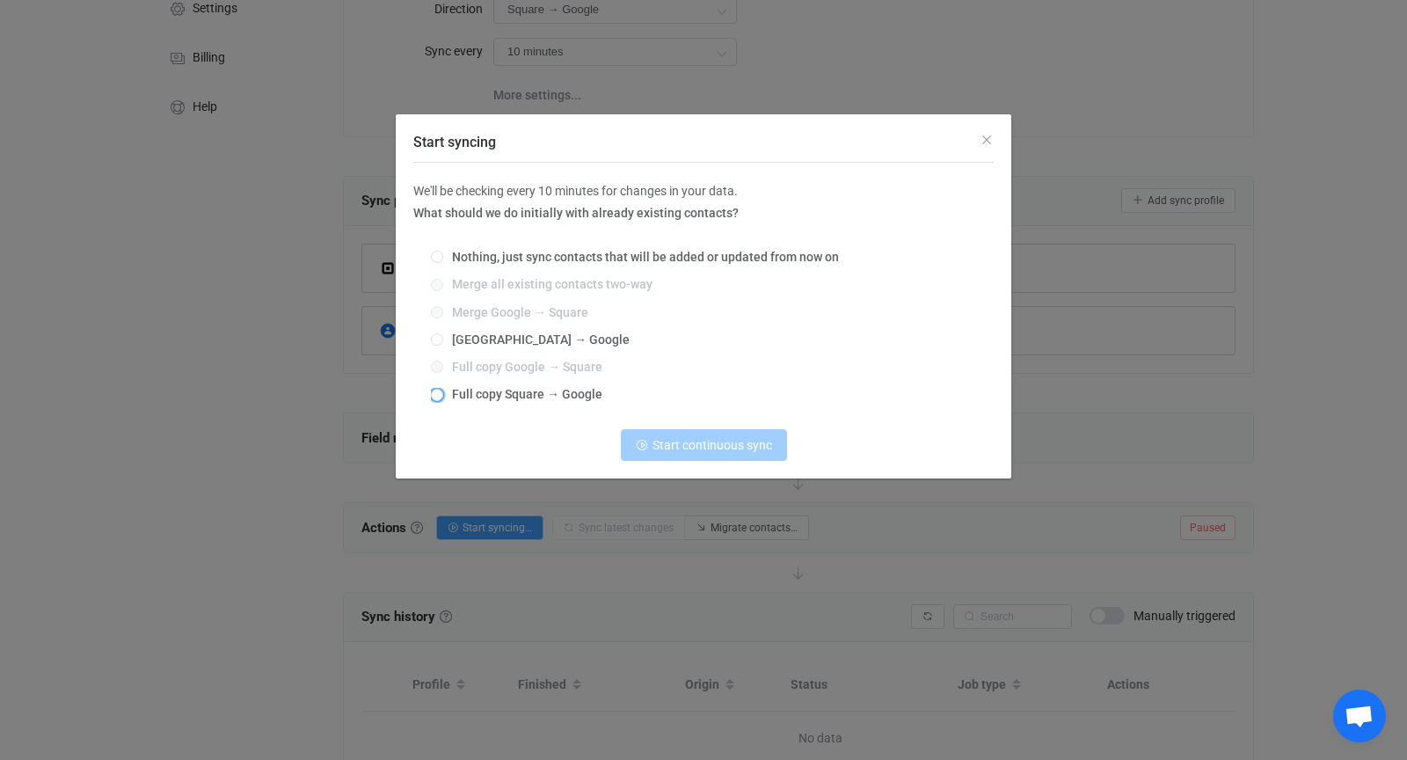
click at [507, 395] on span "Full copy Square → Google" at bounding box center [522, 394] width 159 height 14
click at [443, 395] on input "Full copy Square → Google" at bounding box center [437, 396] width 12 height 14
radio input "true"
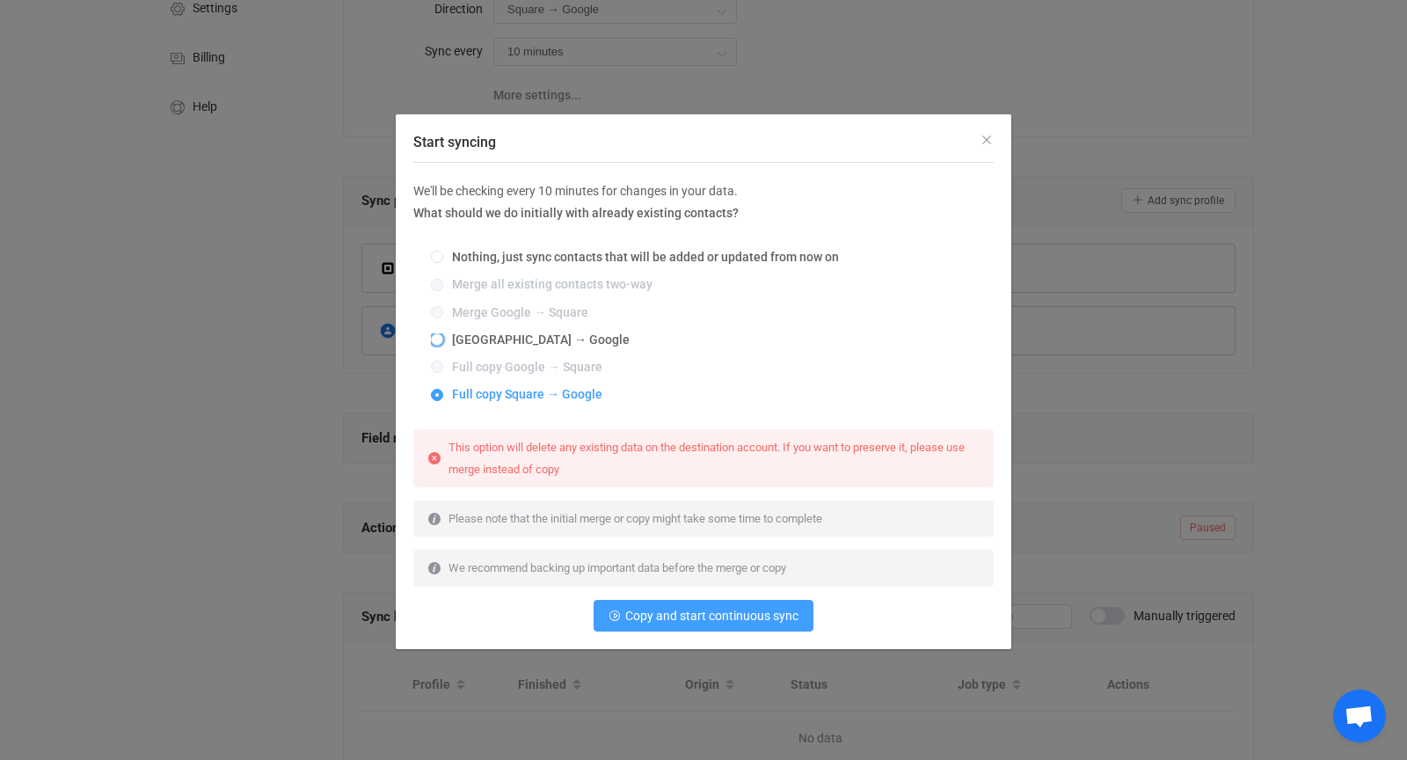
click at [504, 342] on span "Merge Square → Google" at bounding box center [536, 339] width 186 height 14
click at [443, 342] on input "Merge Square → Google" at bounding box center [437, 340] width 12 height 14
radio input "true"
radio input "false"
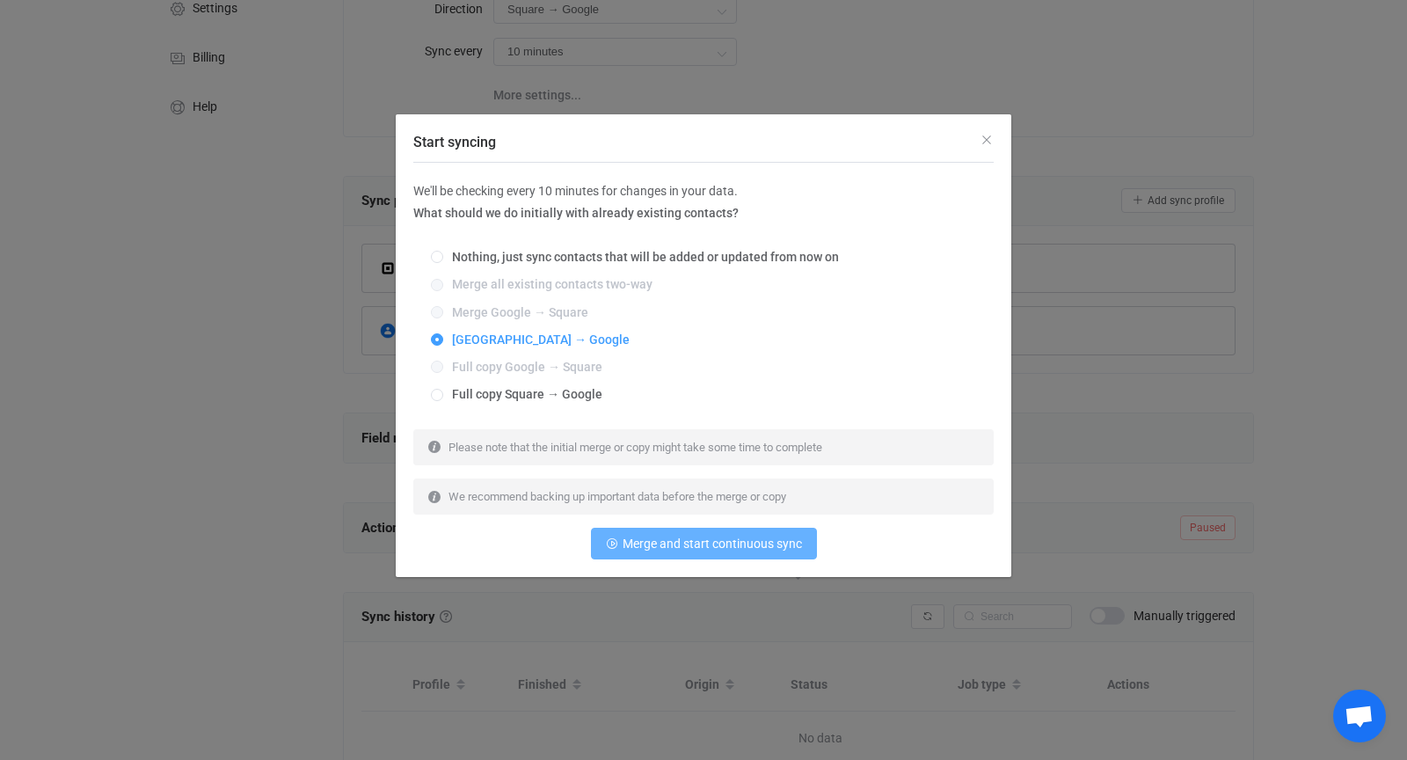
click at [637, 540] on span "Merge and start continuous sync" at bounding box center [712, 543] width 179 height 14
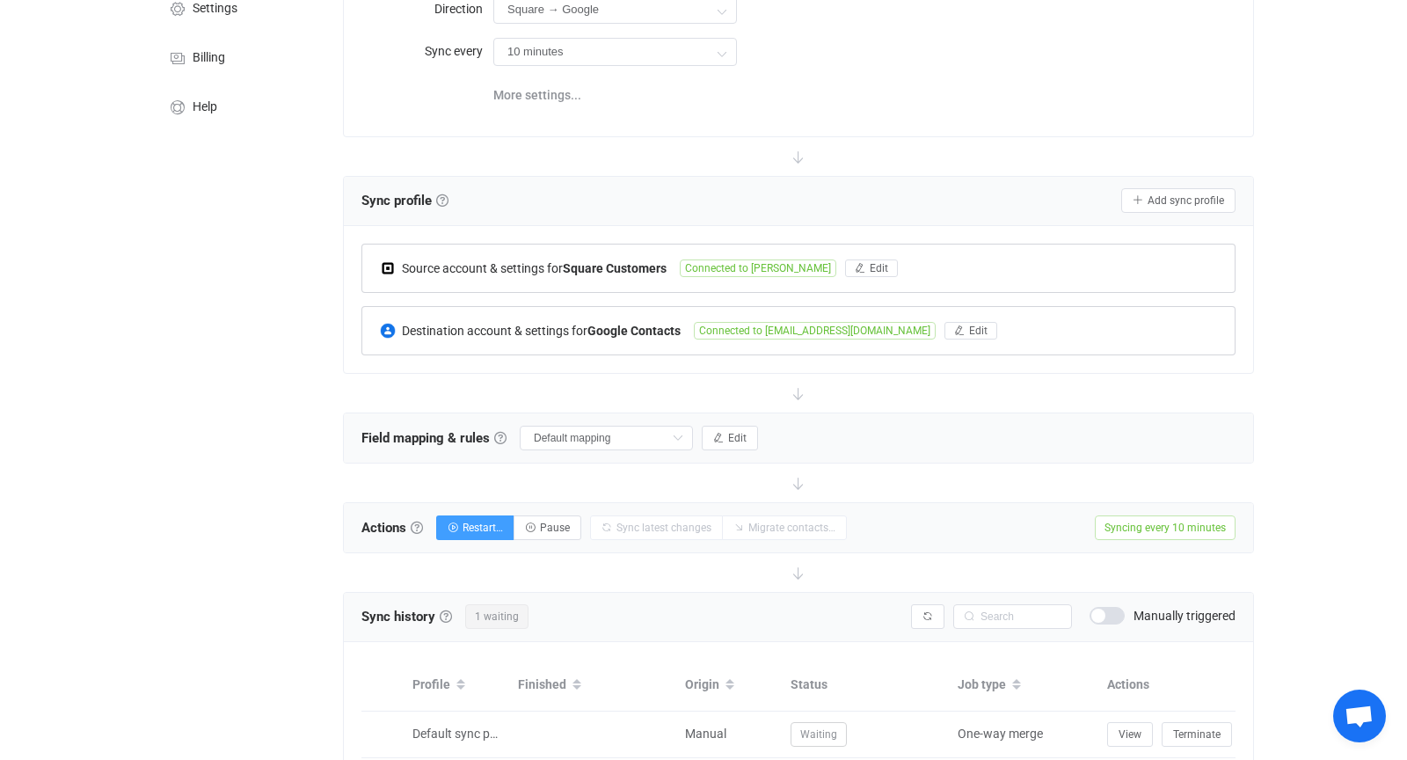
scroll to position [273, 0]
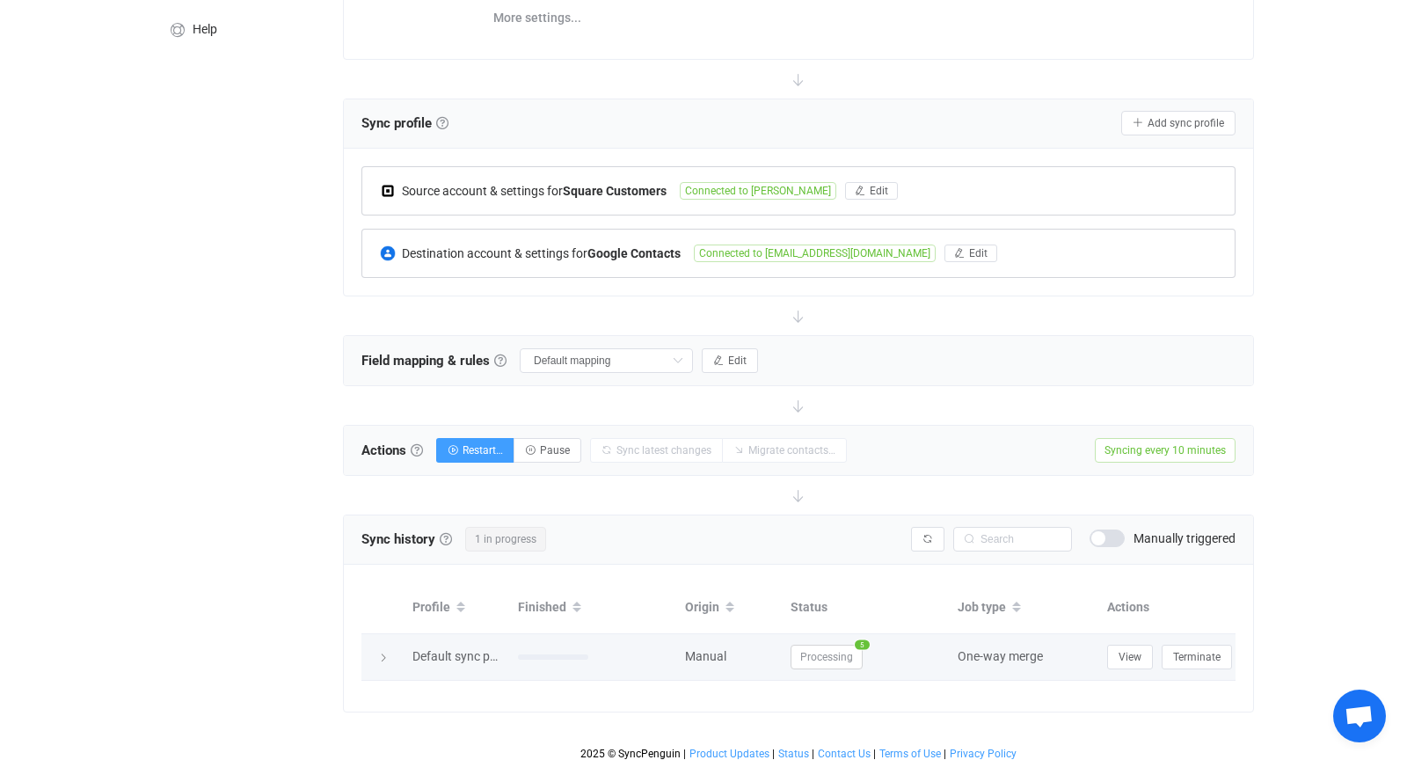
click at [821, 646] on span "Processing" at bounding box center [827, 657] width 72 height 25
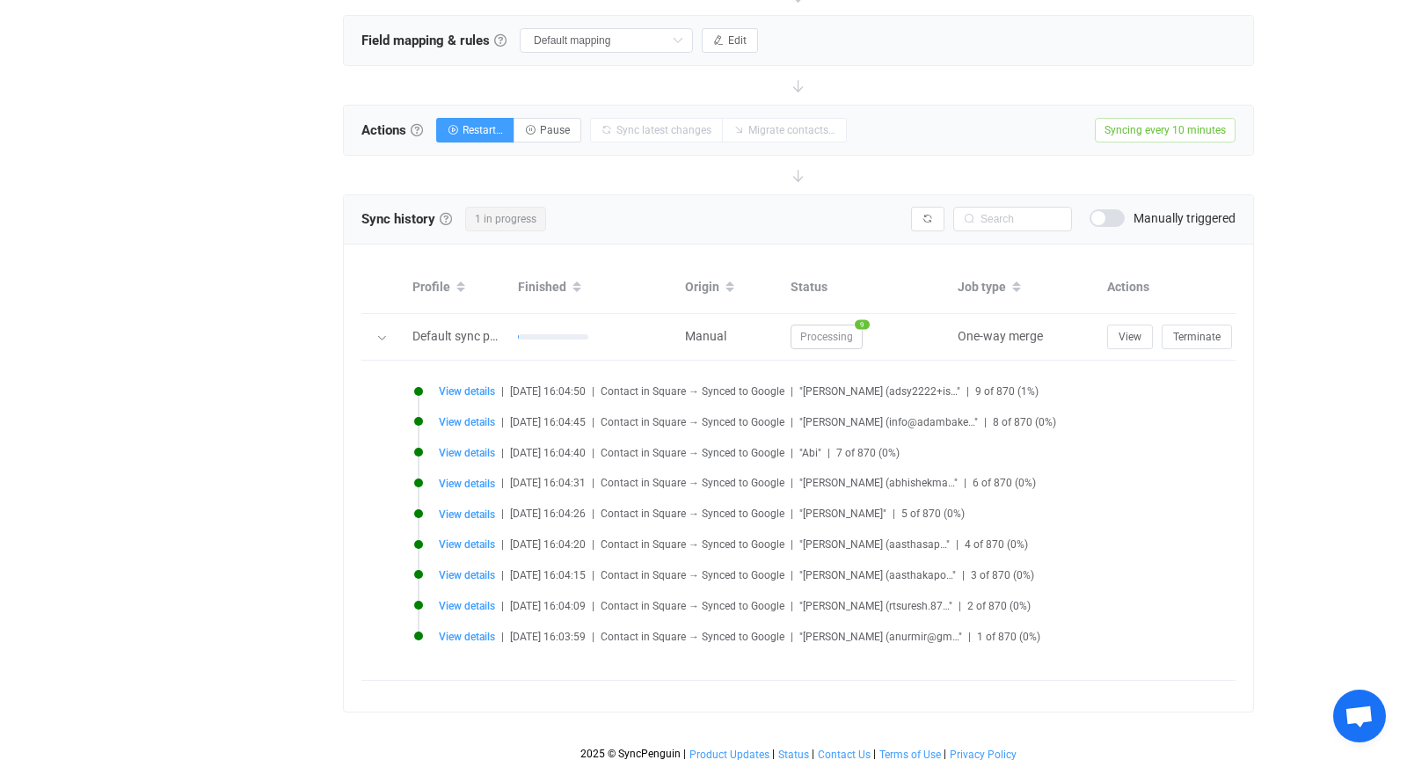
scroll to position [594, 0]
